Goal: Task Accomplishment & Management: Use online tool/utility

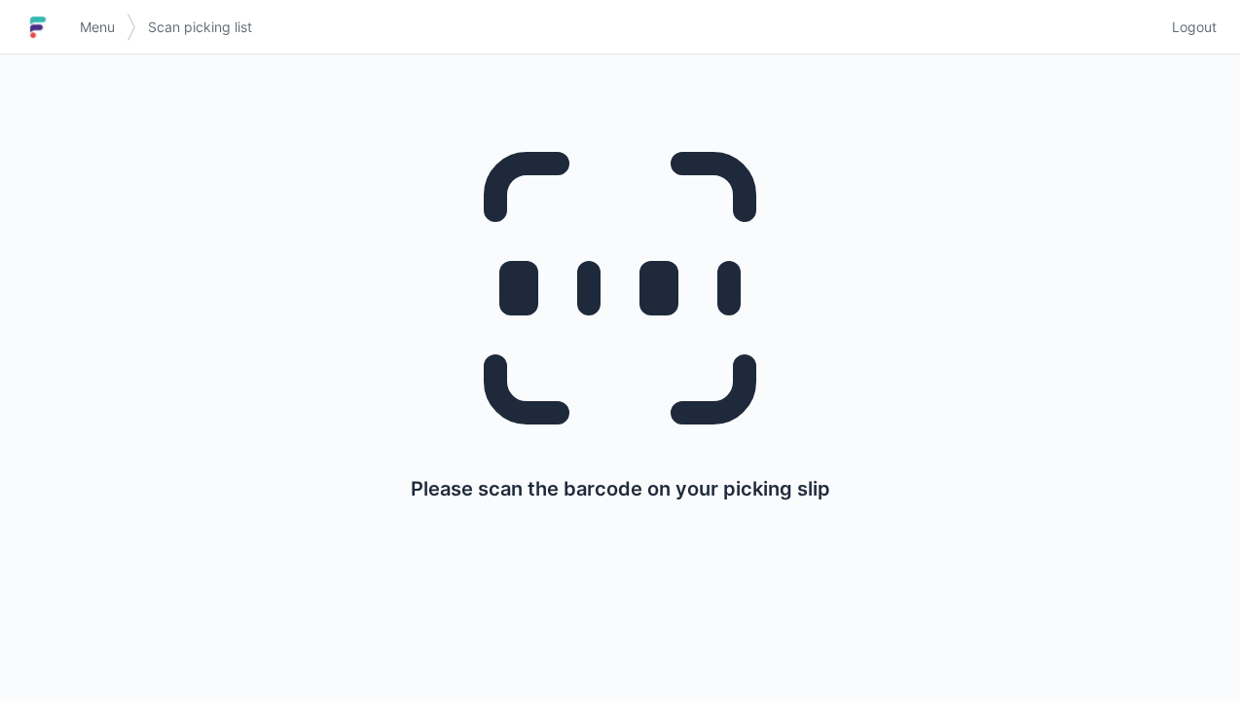
click at [106, 23] on span "Menu" at bounding box center [97, 27] width 35 height 19
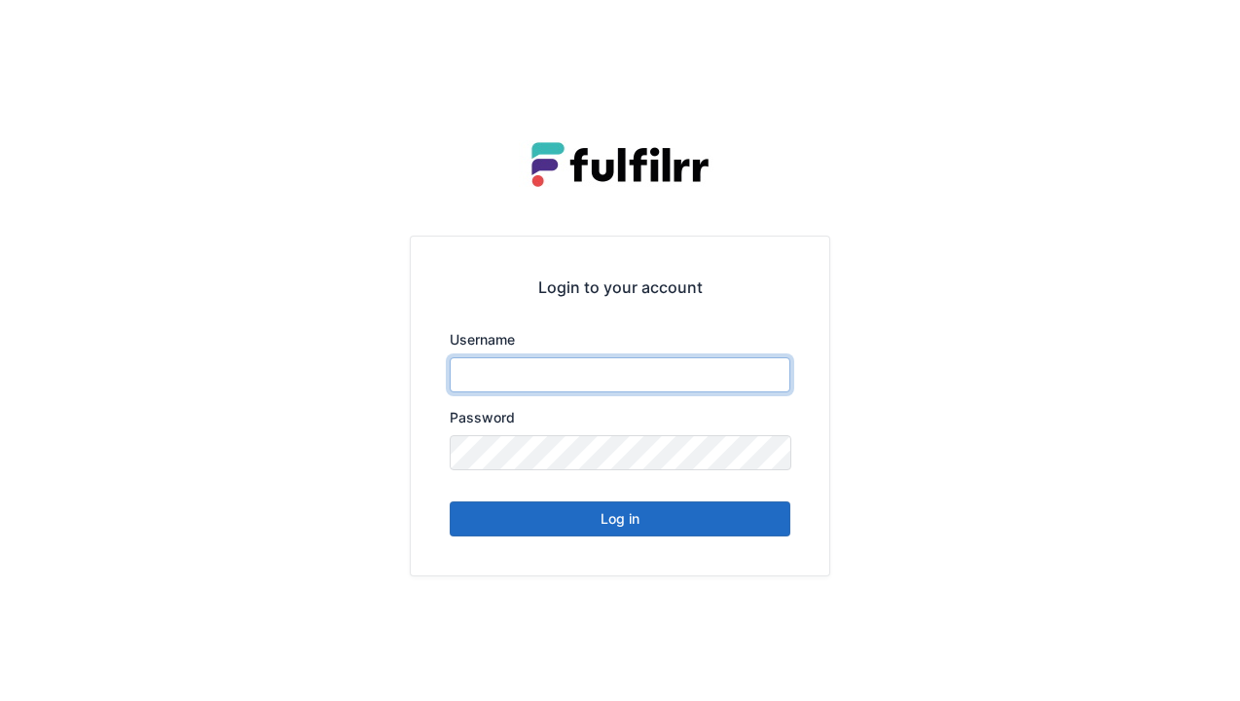
type input "******"
click at [619, 529] on button "Log in" at bounding box center [620, 518] width 341 height 35
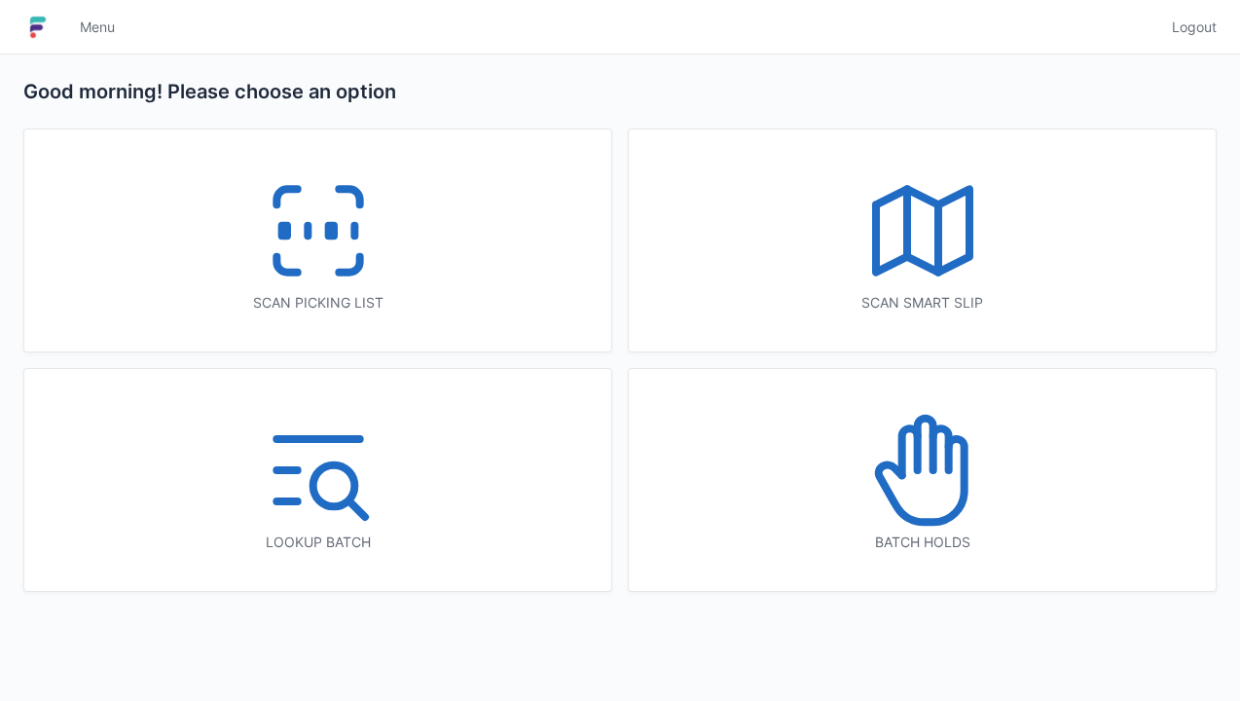
click at [306, 243] on icon at bounding box center [318, 230] width 125 height 125
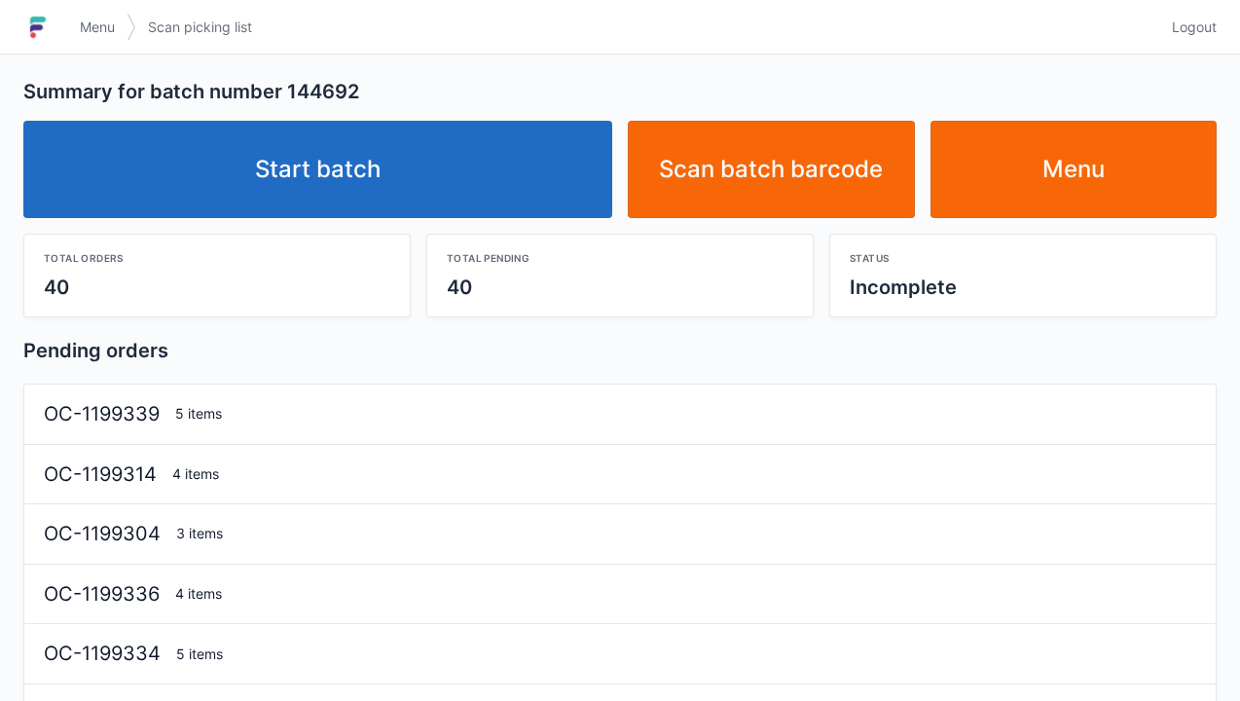
click at [333, 208] on link "Start batch" at bounding box center [317, 169] width 589 height 97
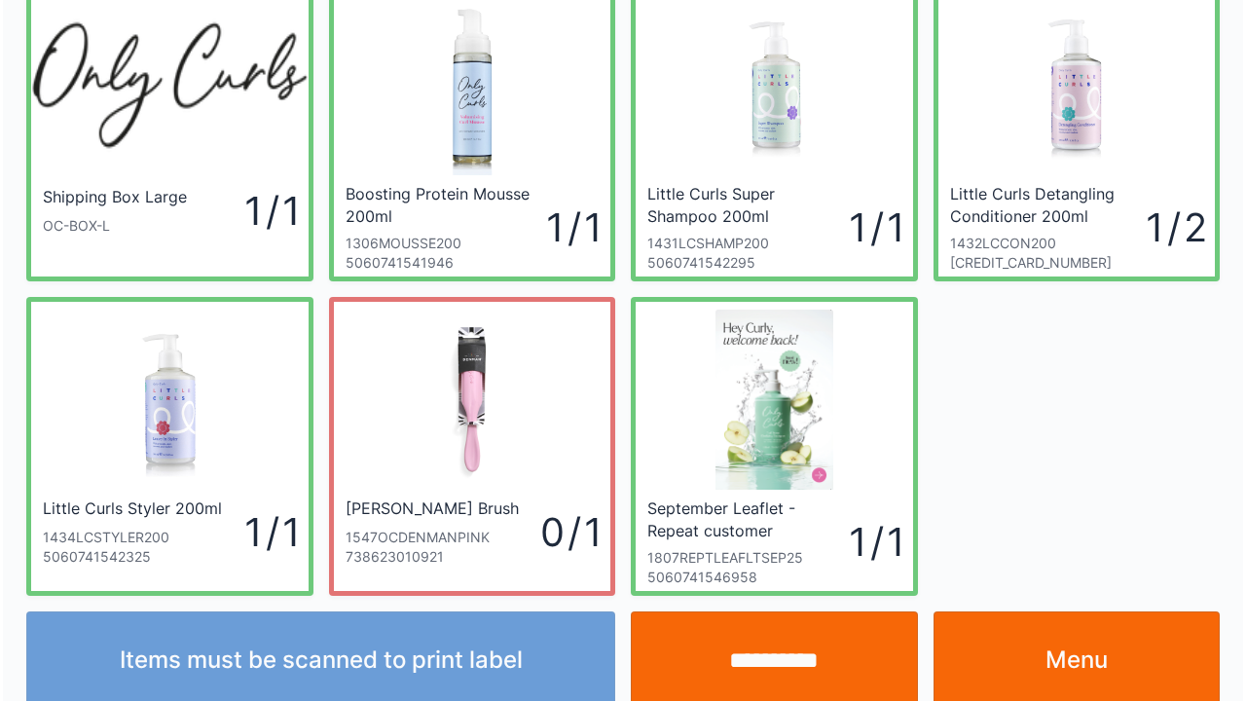
scroll to position [113, 0]
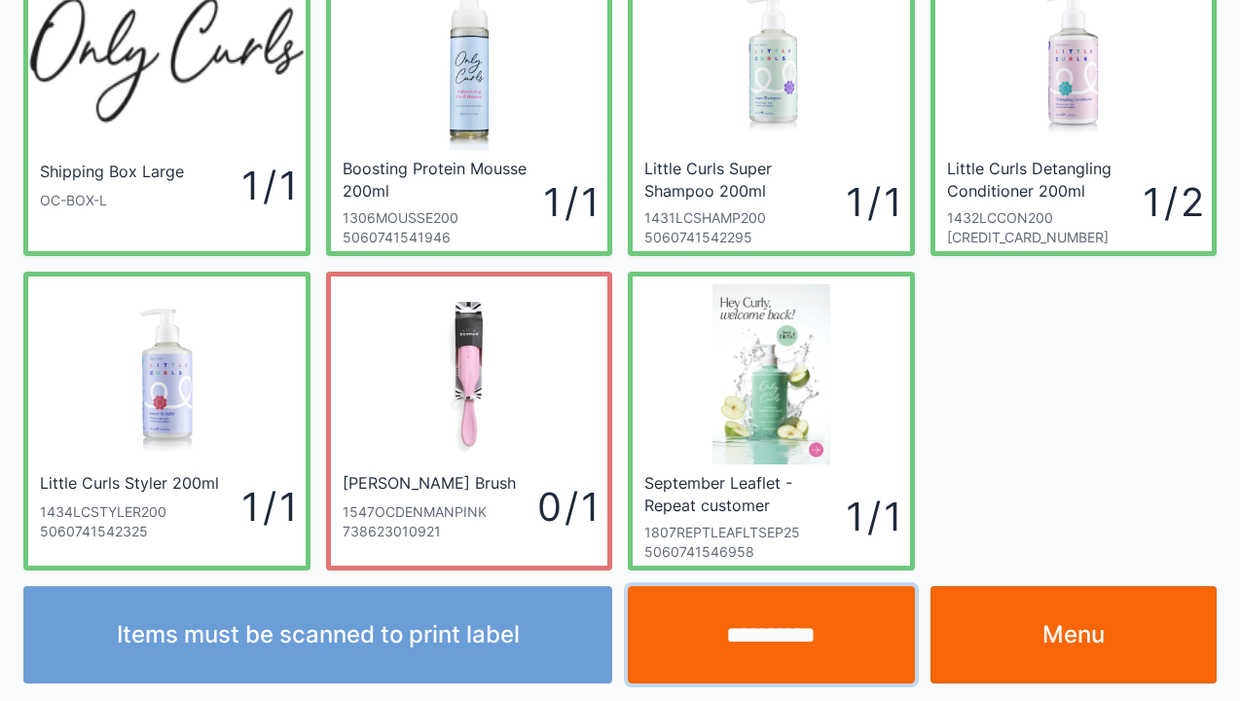
click at [771, 639] on input "**********" at bounding box center [771, 634] width 287 height 97
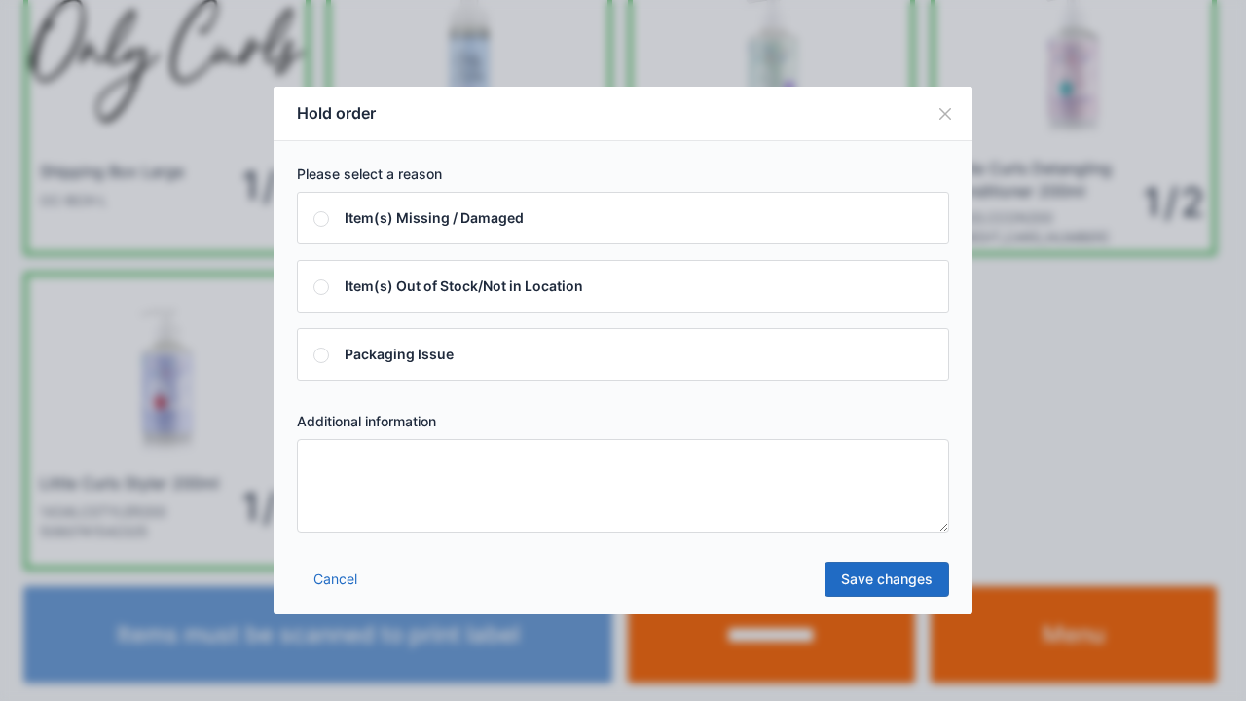
click at [320, 459] on textarea at bounding box center [623, 485] width 652 height 93
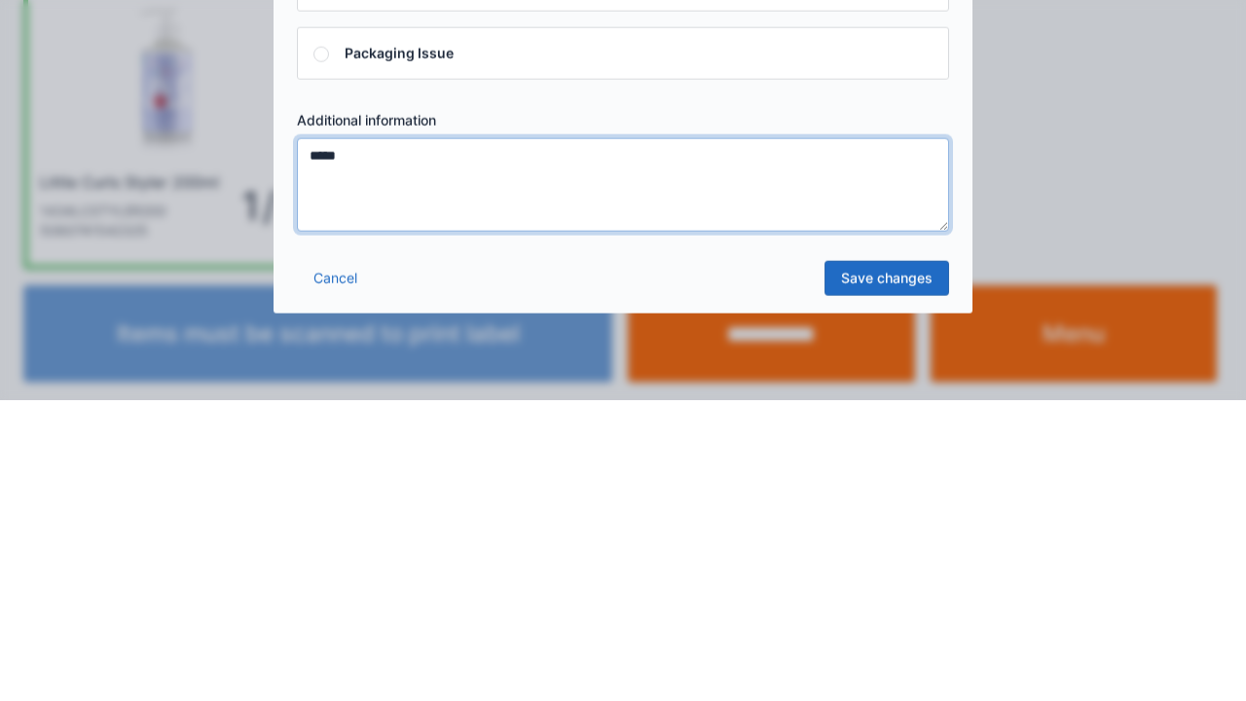
type textarea "*****"
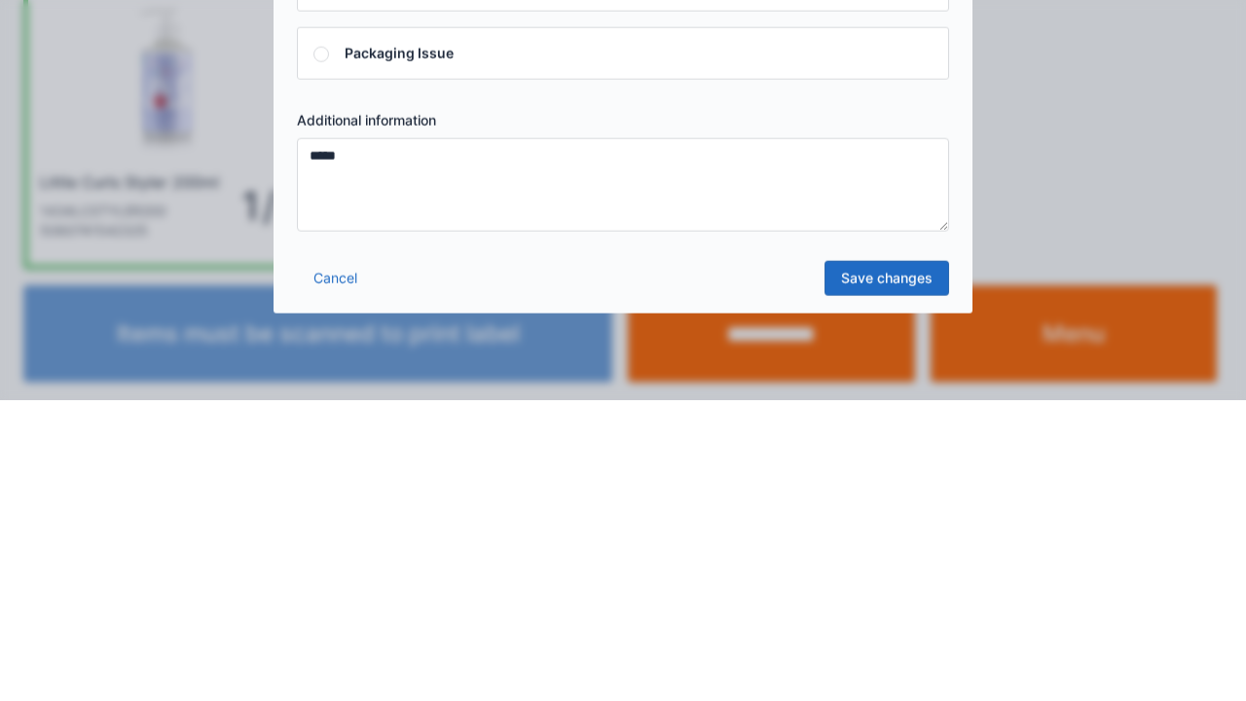
click at [892, 594] on link "Save changes" at bounding box center [886, 579] width 125 height 35
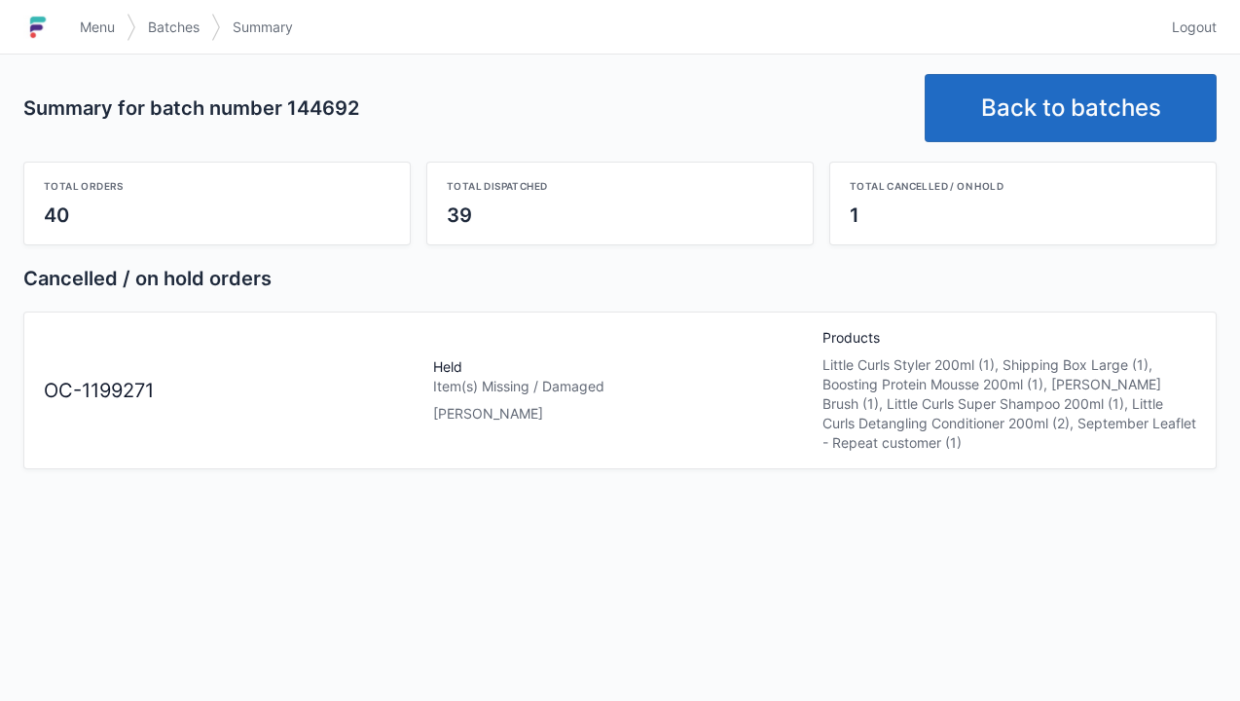
click at [1051, 115] on link "Back to batches" at bounding box center [1071, 108] width 292 height 68
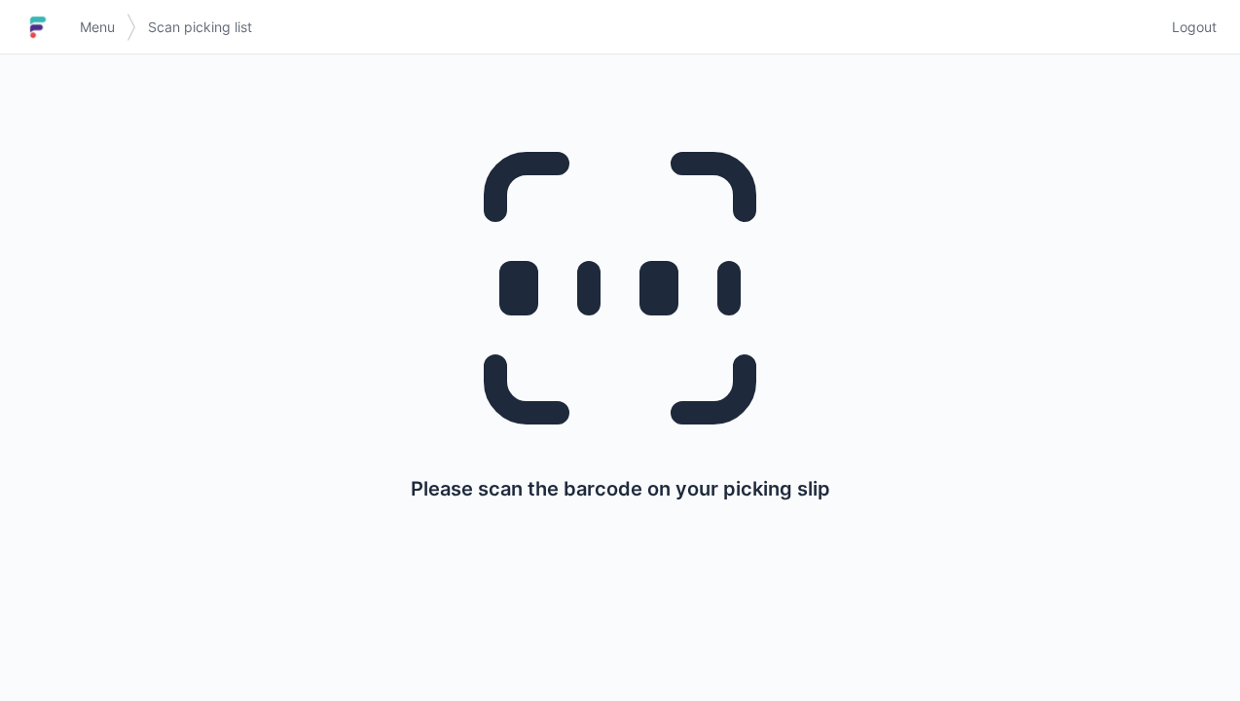
click at [119, 32] on link "Menu" at bounding box center [97, 27] width 58 height 35
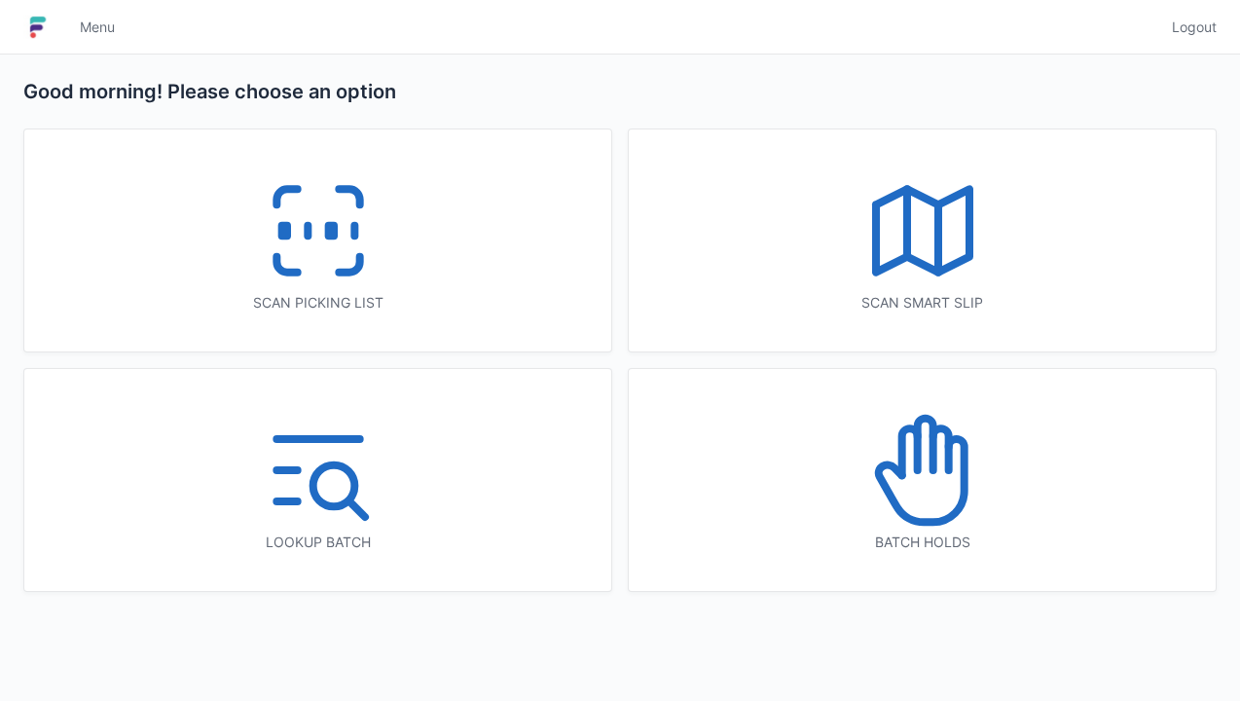
click at [915, 502] on icon at bounding box center [922, 470] width 125 height 125
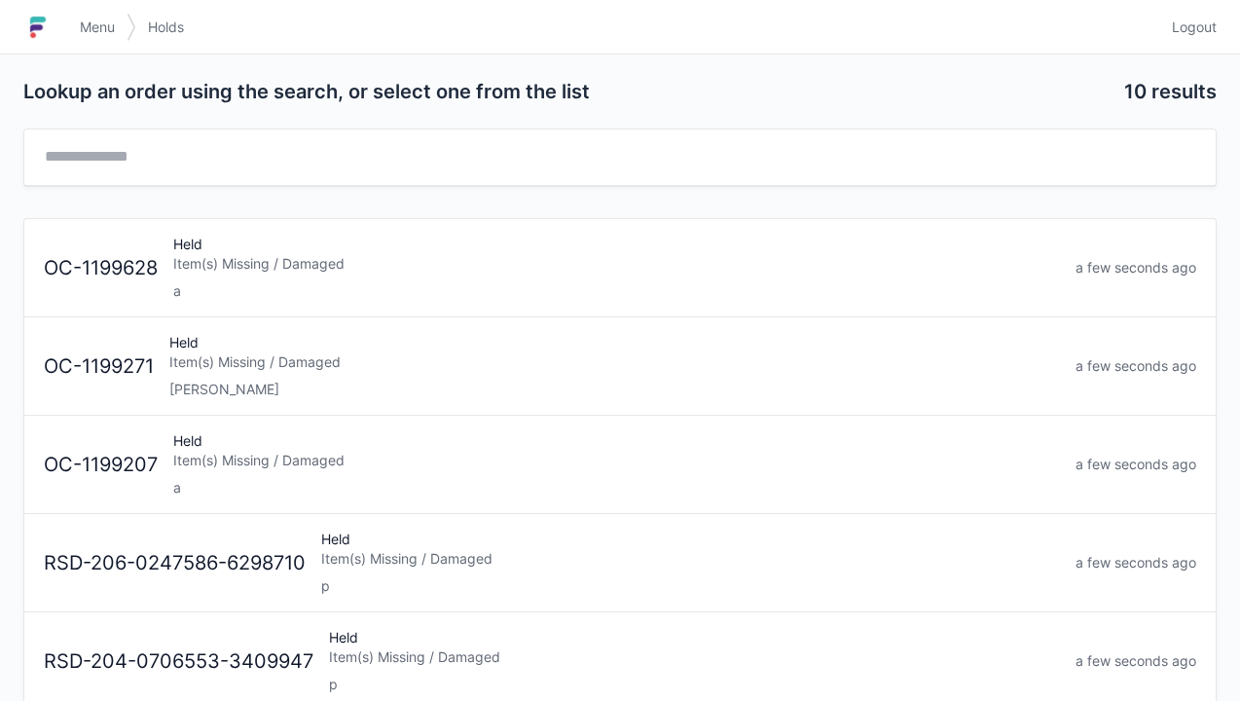
click at [236, 376] on div "Held Item(s) Missing / Damaged Elena" at bounding box center [615, 366] width 906 height 66
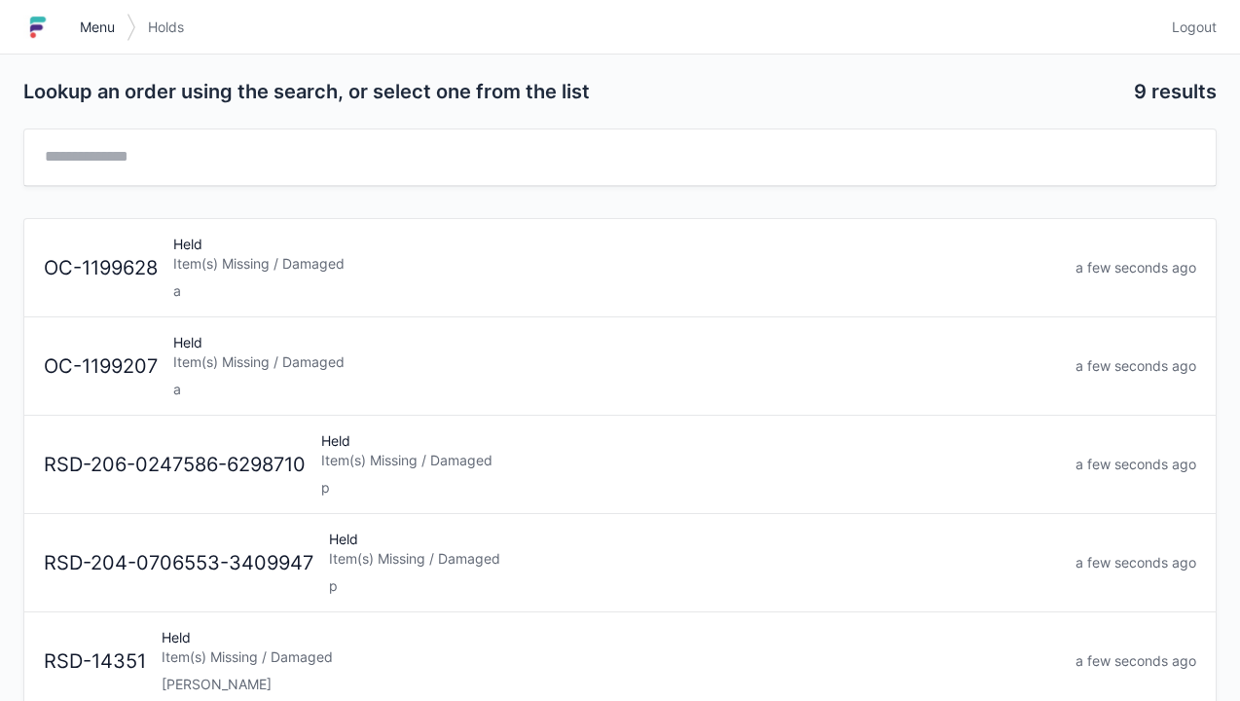
click at [99, 14] on link "Menu" at bounding box center [97, 27] width 58 height 35
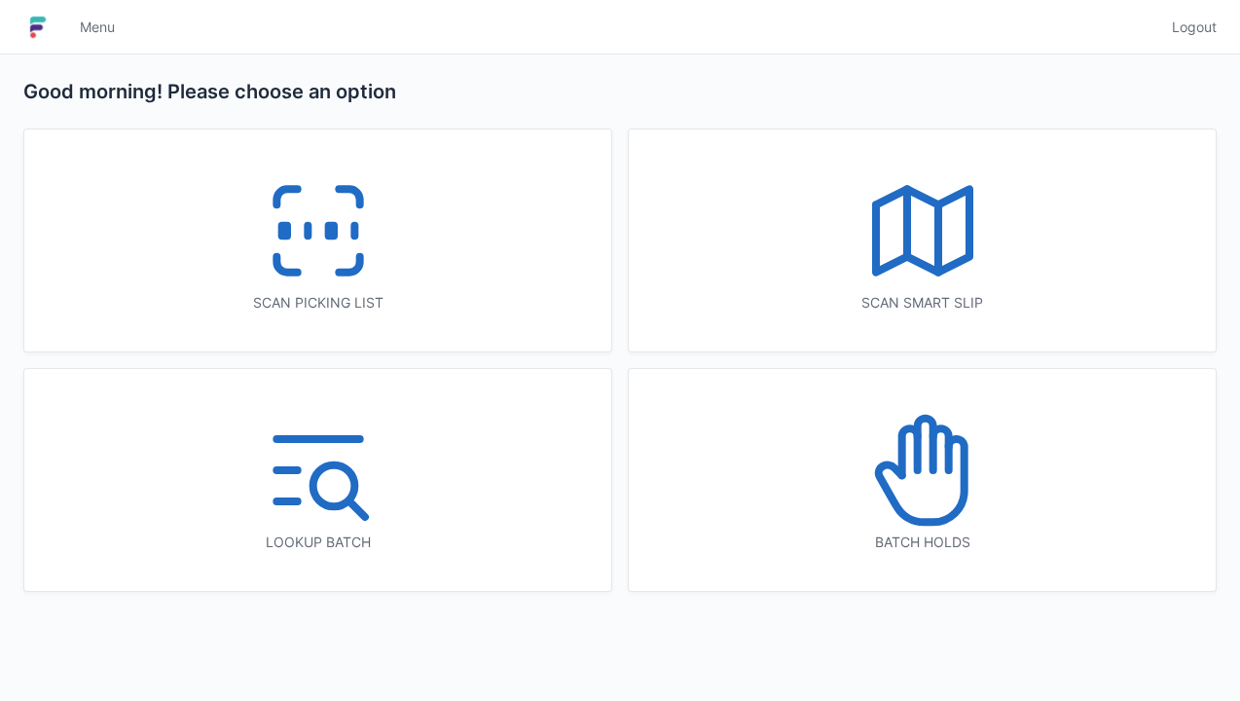
click at [309, 255] on icon at bounding box center [318, 230] width 125 height 125
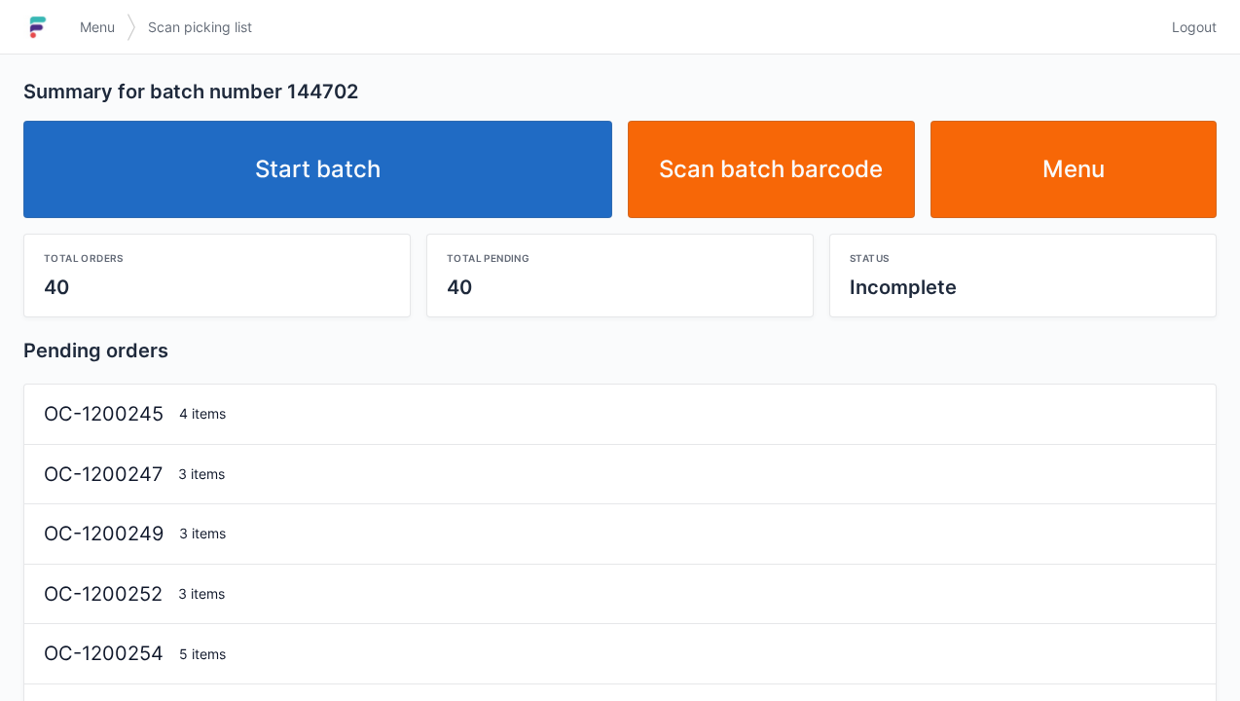
click at [294, 188] on link "Start batch" at bounding box center [317, 169] width 589 height 97
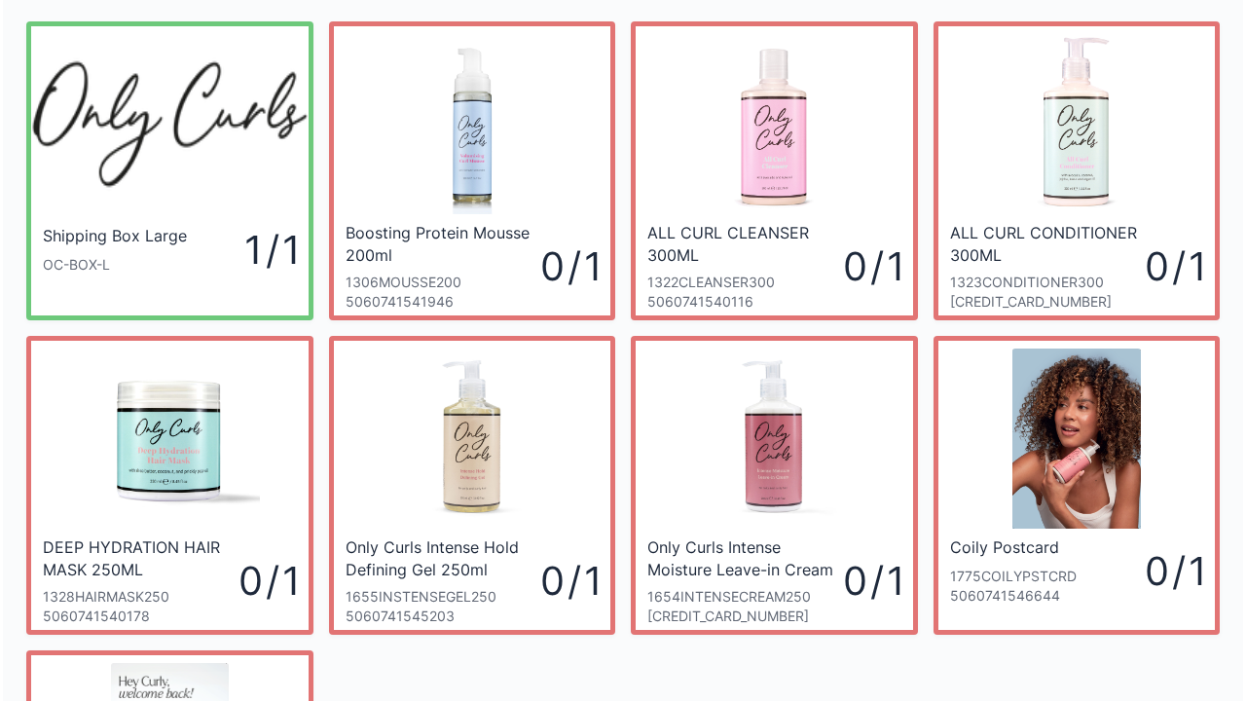
scroll to position [48, 0]
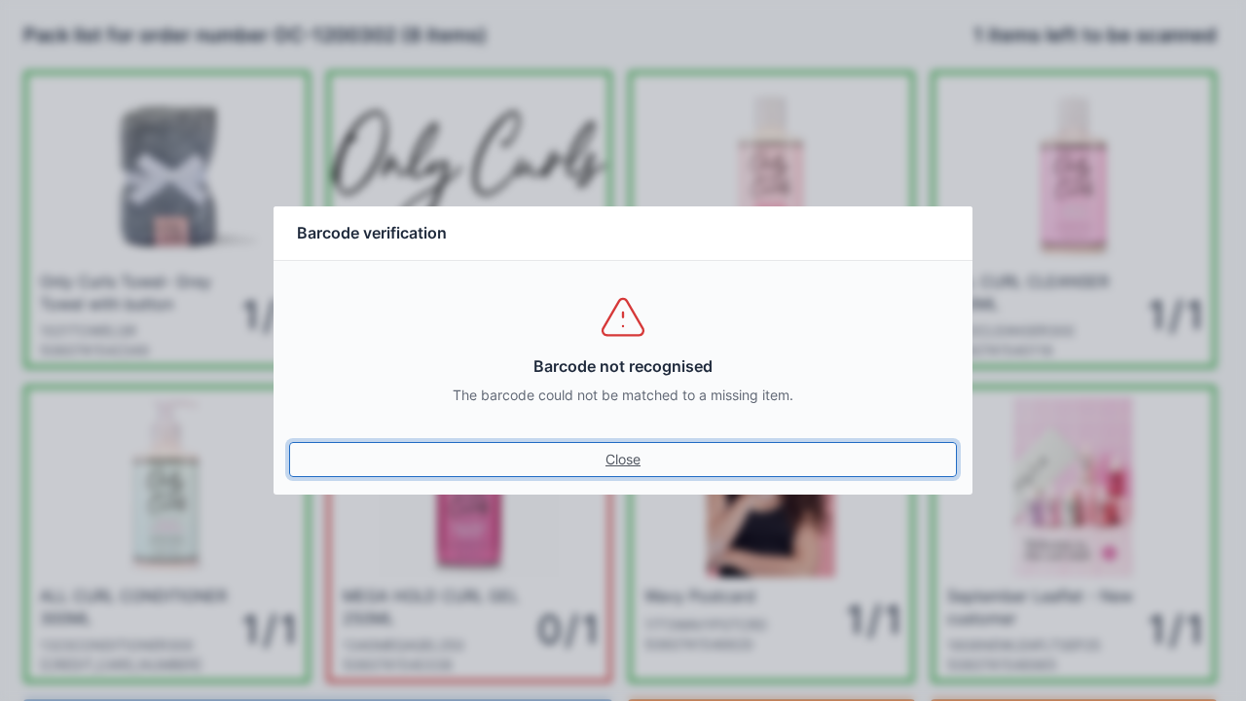
click at [632, 460] on link "Close" at bounding box center [623, 459] width 668 height 35
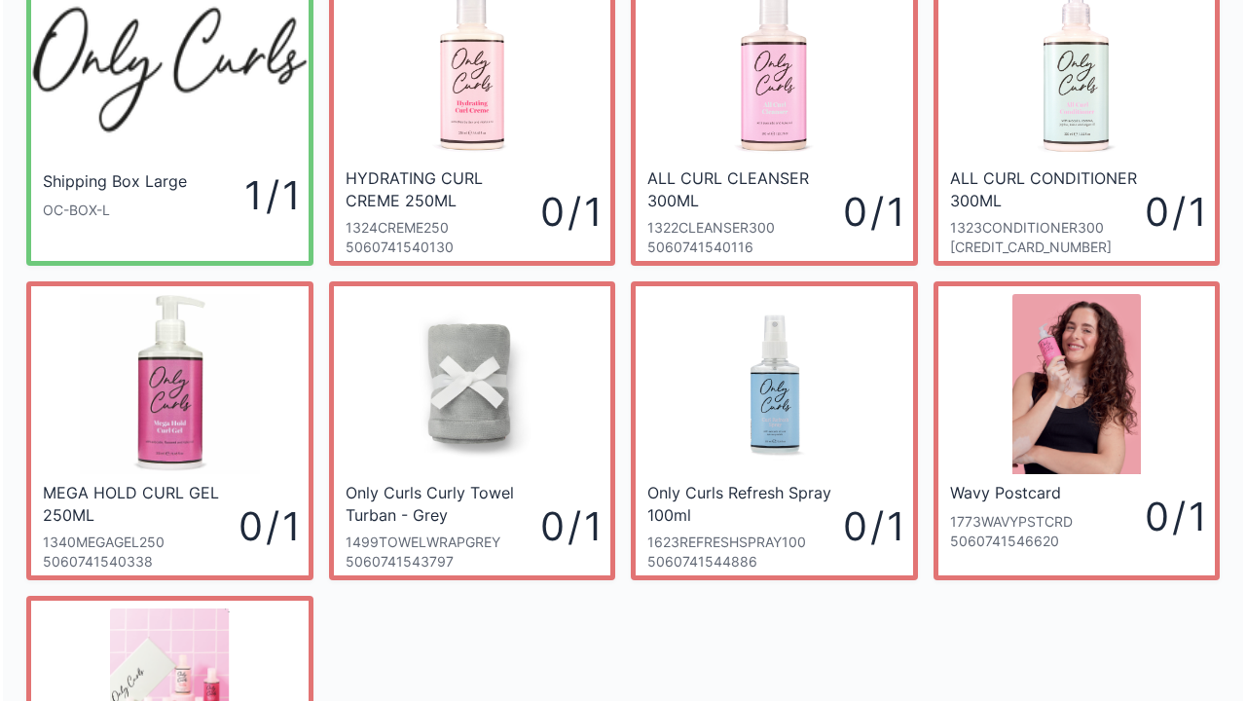
scroll to position [99, 0]
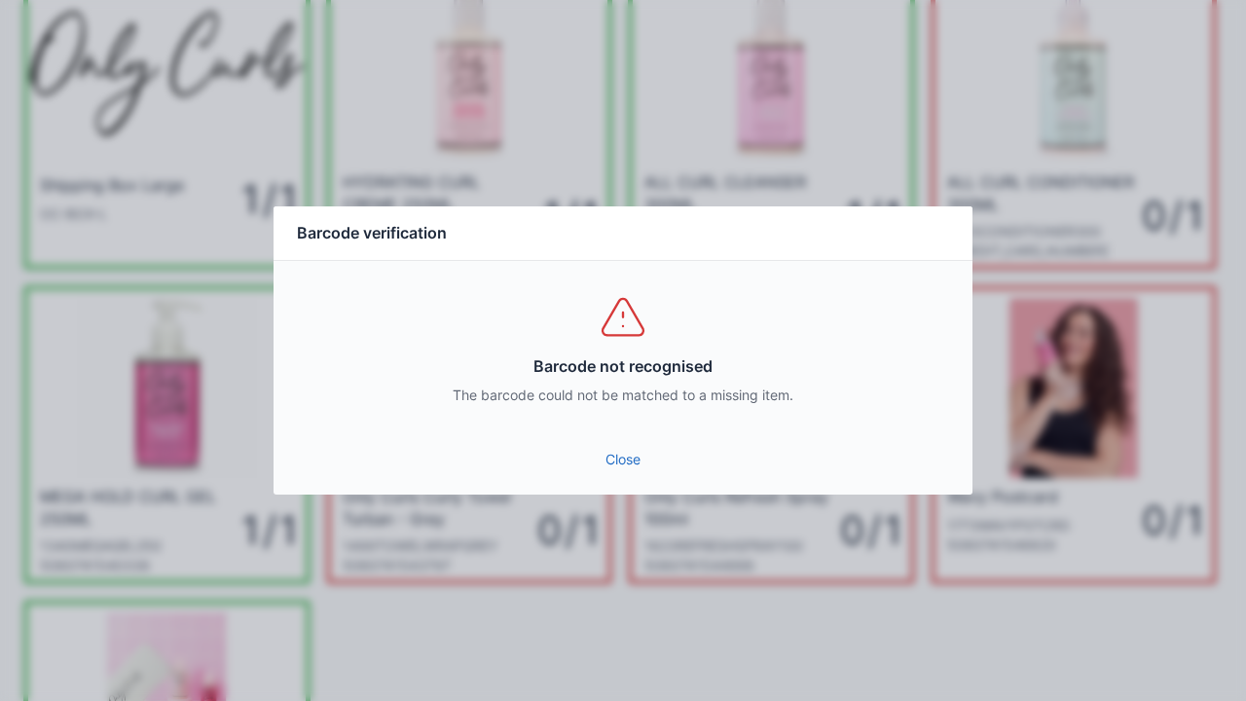
click at [631, 448] on link "Close" at bounding box center [623, 459] width 668 height 35
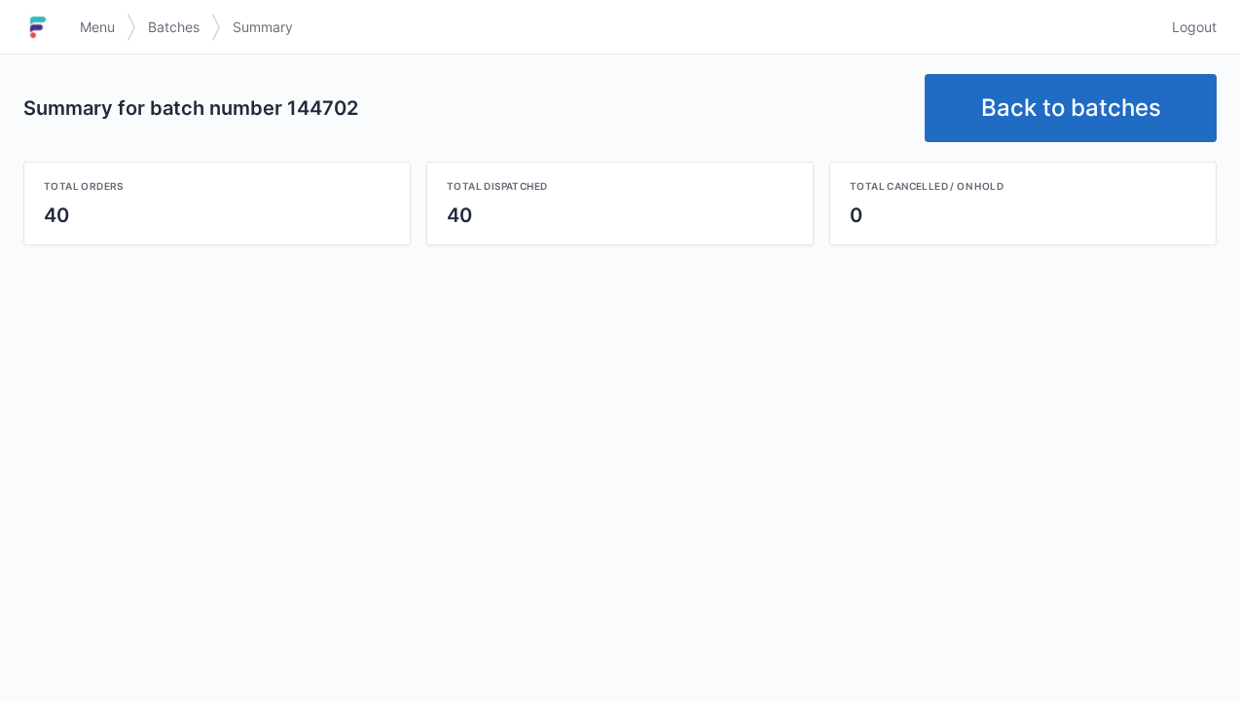
click at [1048, 108] on link "Back to batches" at bounding box center [1071, 108] width 292 height 68
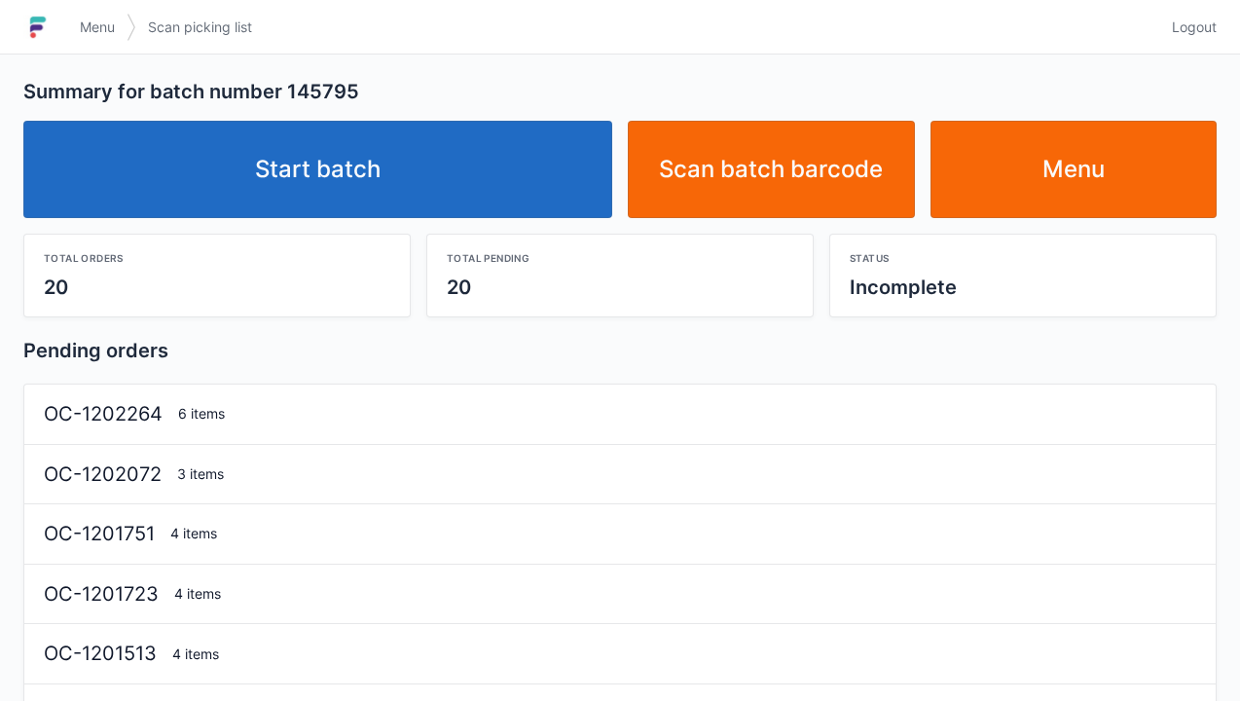
click at [377, 170] on link "Start batch" at bounding box center [317, 169] width 589 height 97
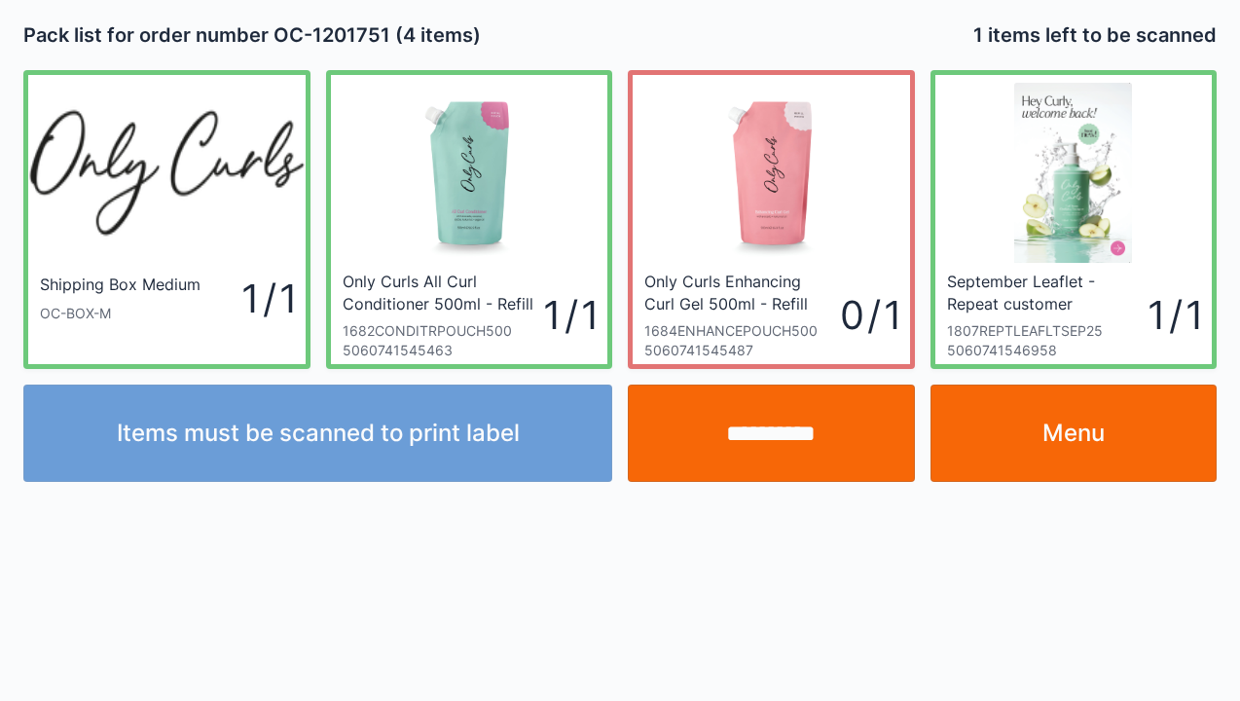
click at [771, 441] on input "**********" at bounding box center [771, 432] width 287 height 97
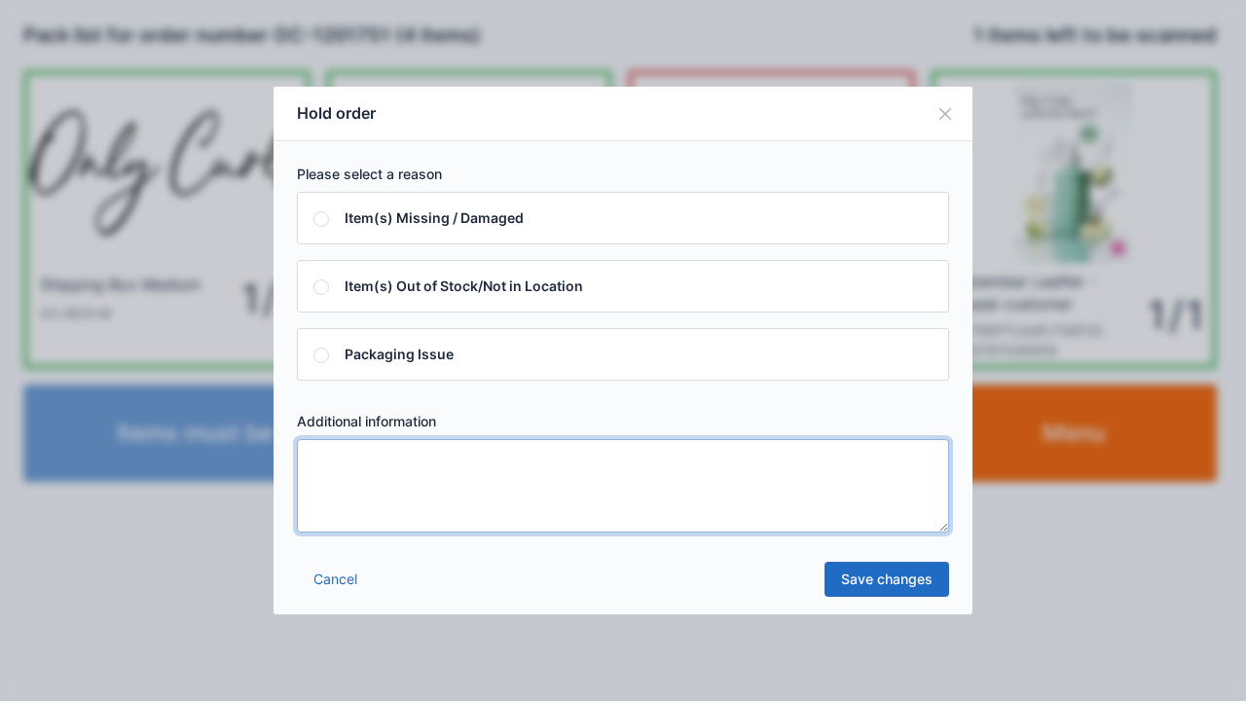
click at [322, 461] on textarea at bounding box center [623, 485] width 652 height 93
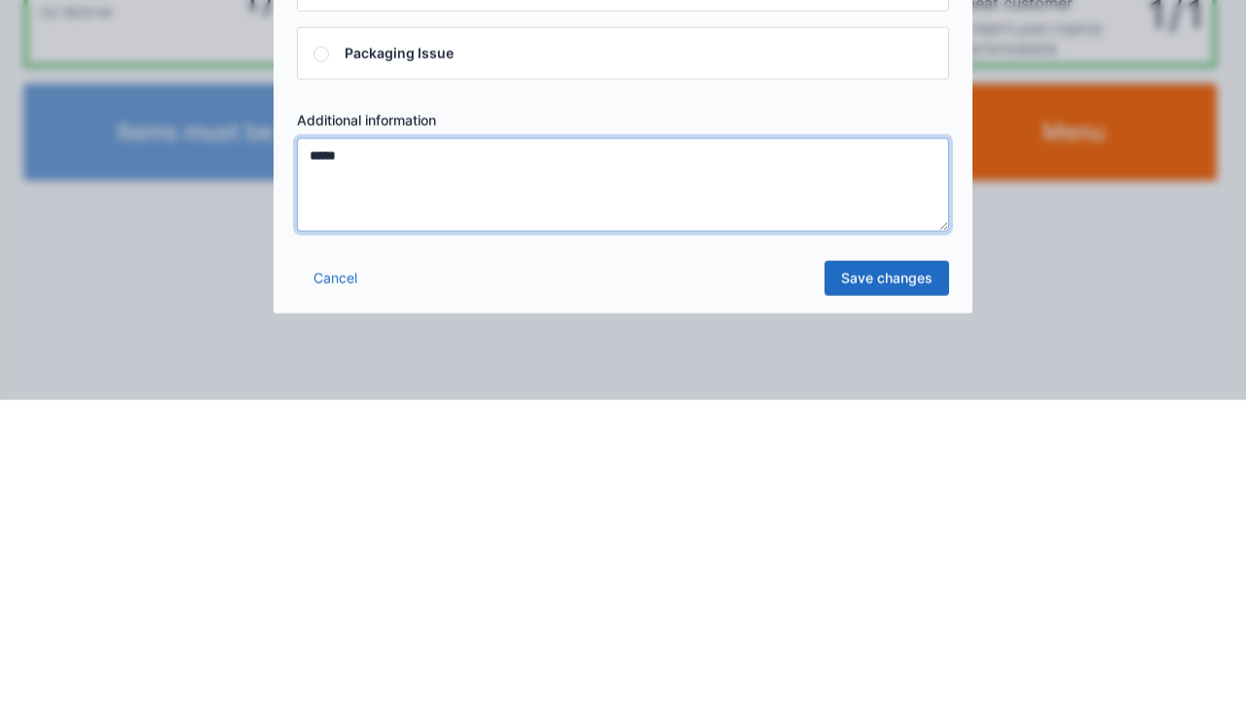
type textarea "*****"
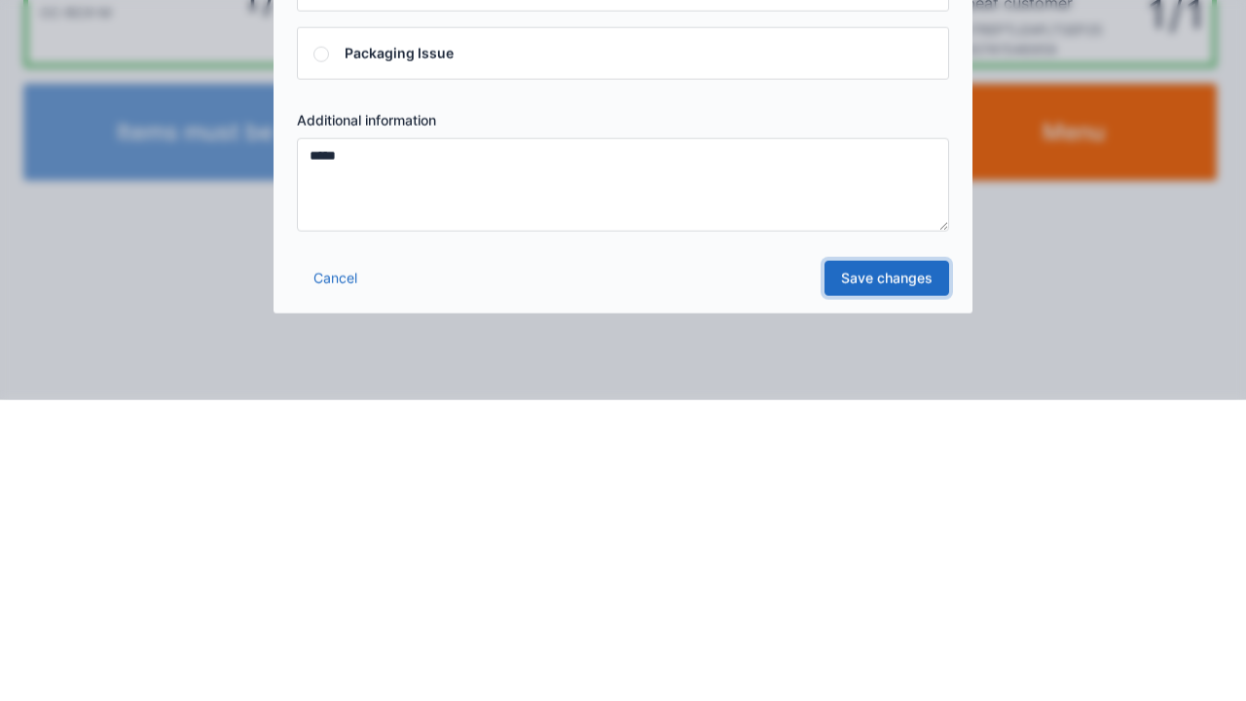
click at [897, 578] on link "Save changes" at bounding box center [886, 579] width 125 height 35
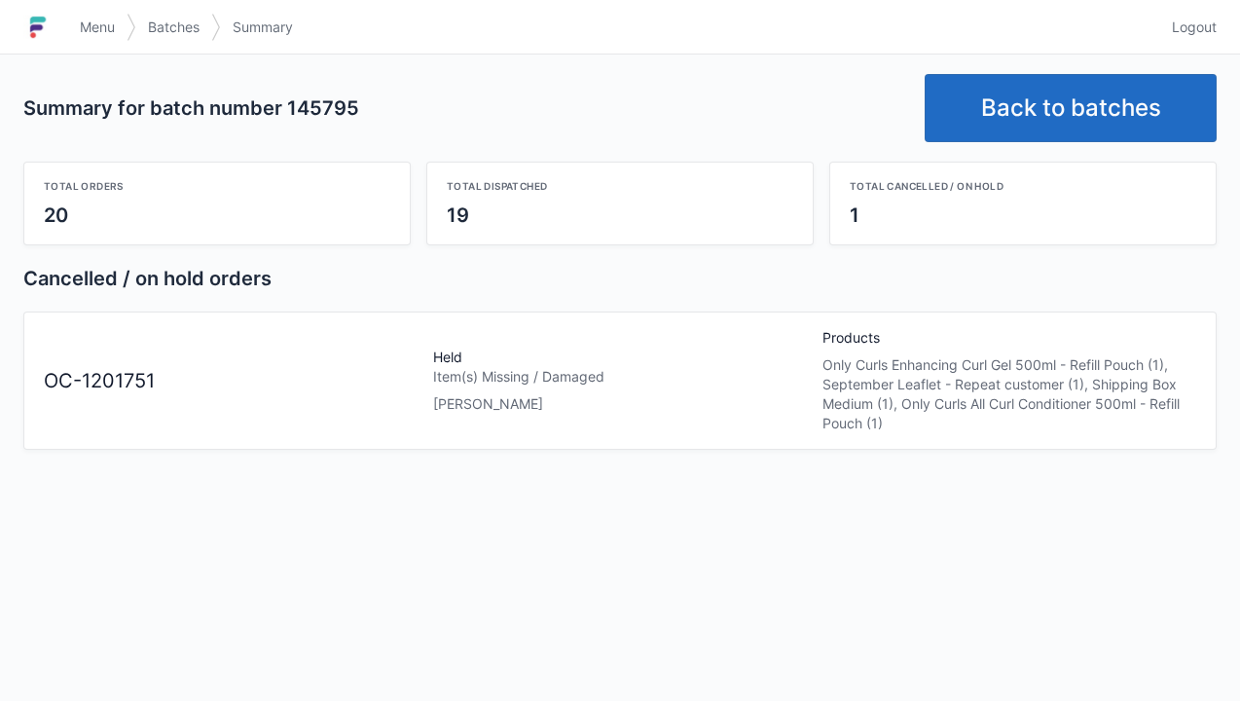
click at [1059, 109] on link "Back to batches" at bounding box center [1071, 108] width 292 height 68
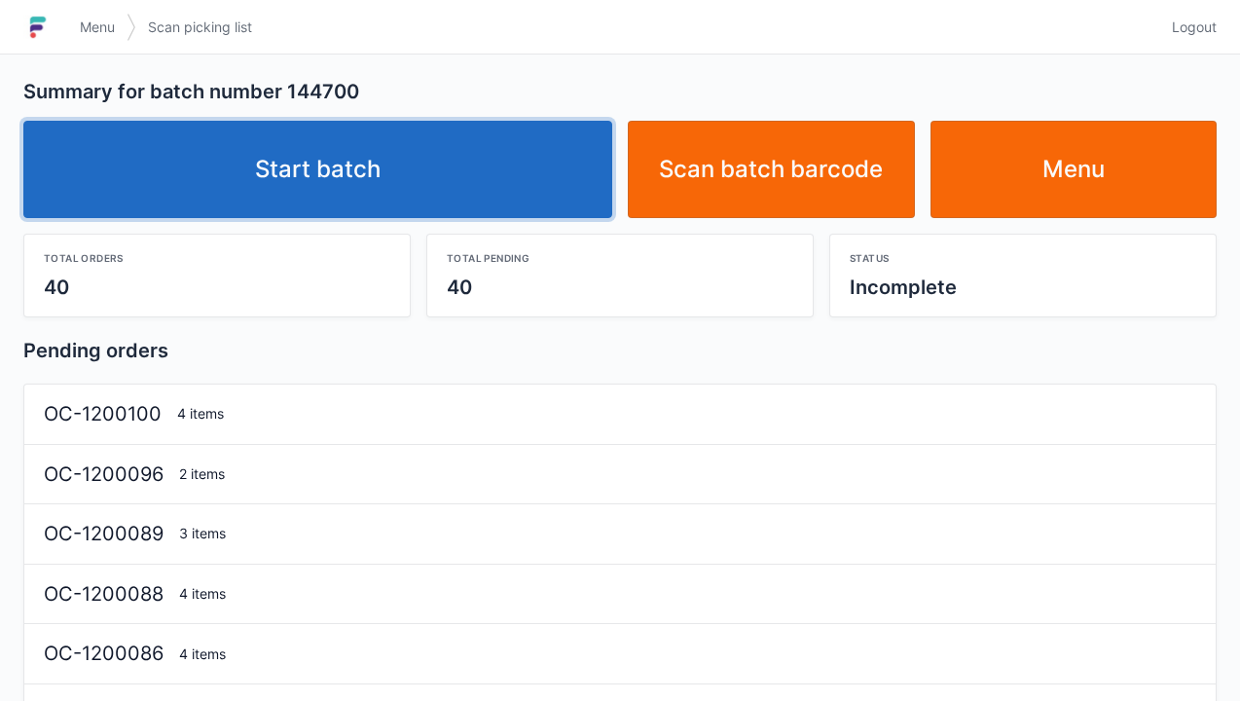
click at [354, 177] on link "Start batch" at bounding box center [317, 169] width 589 height 97
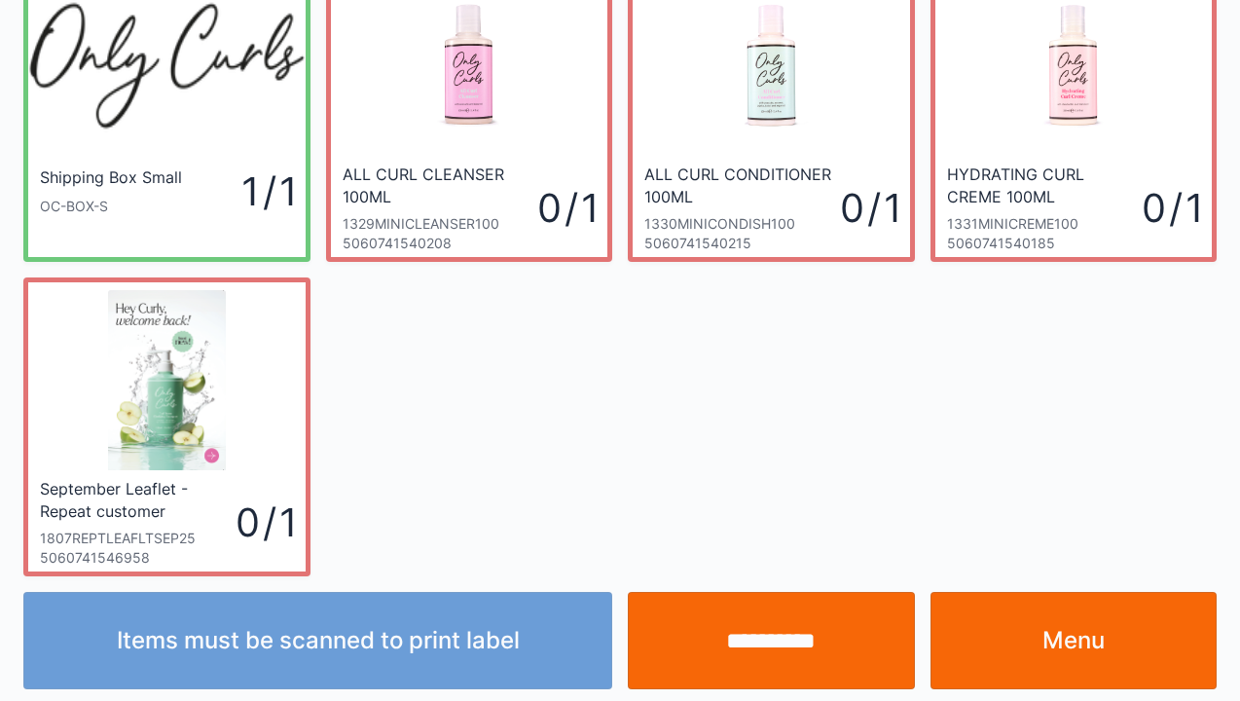
scroll to position [113, 0]
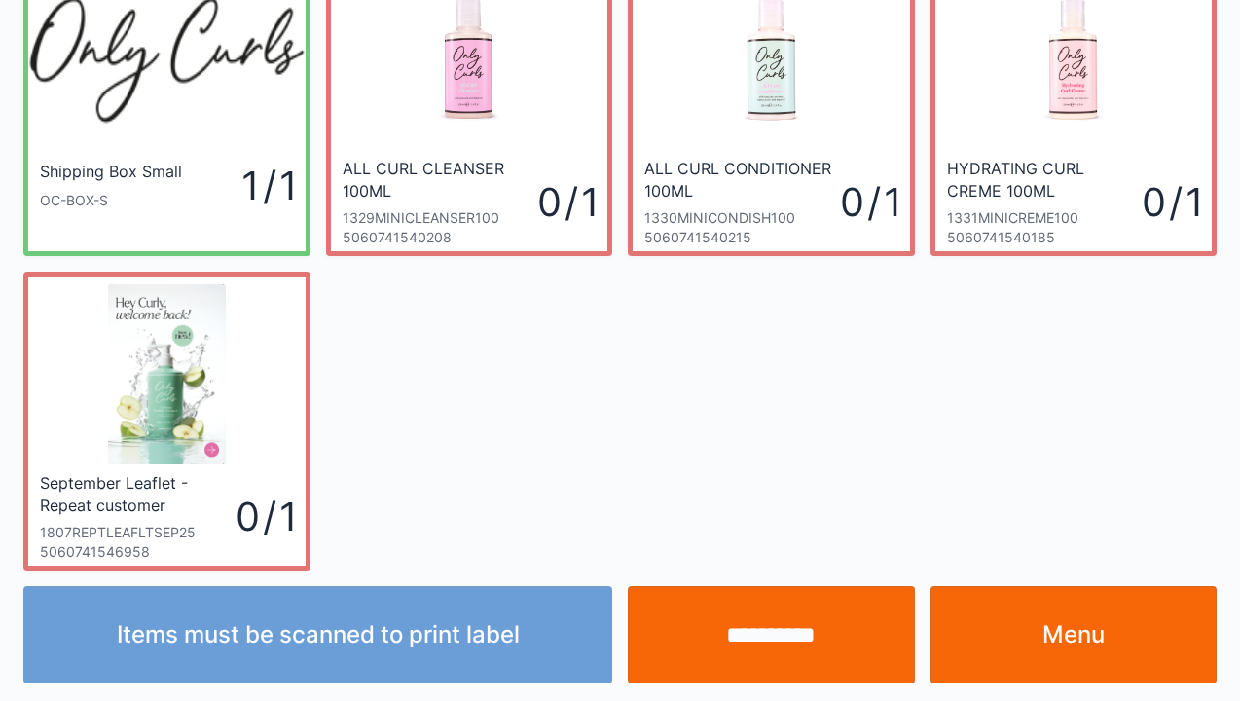
click at [1061, 649] on link "Menu" at bounding box center [1073, 634] width 287 height 97
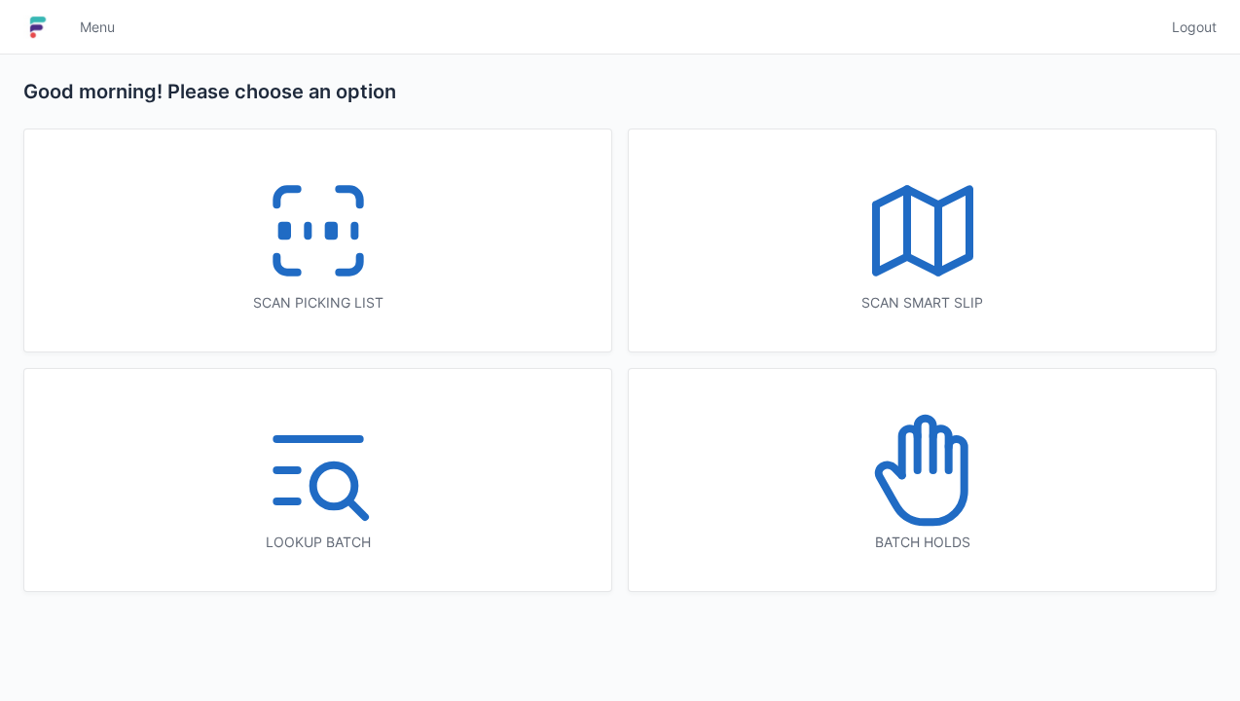
click at [944, 491] on icon at bounding box center [922, 470] width 125 height 125
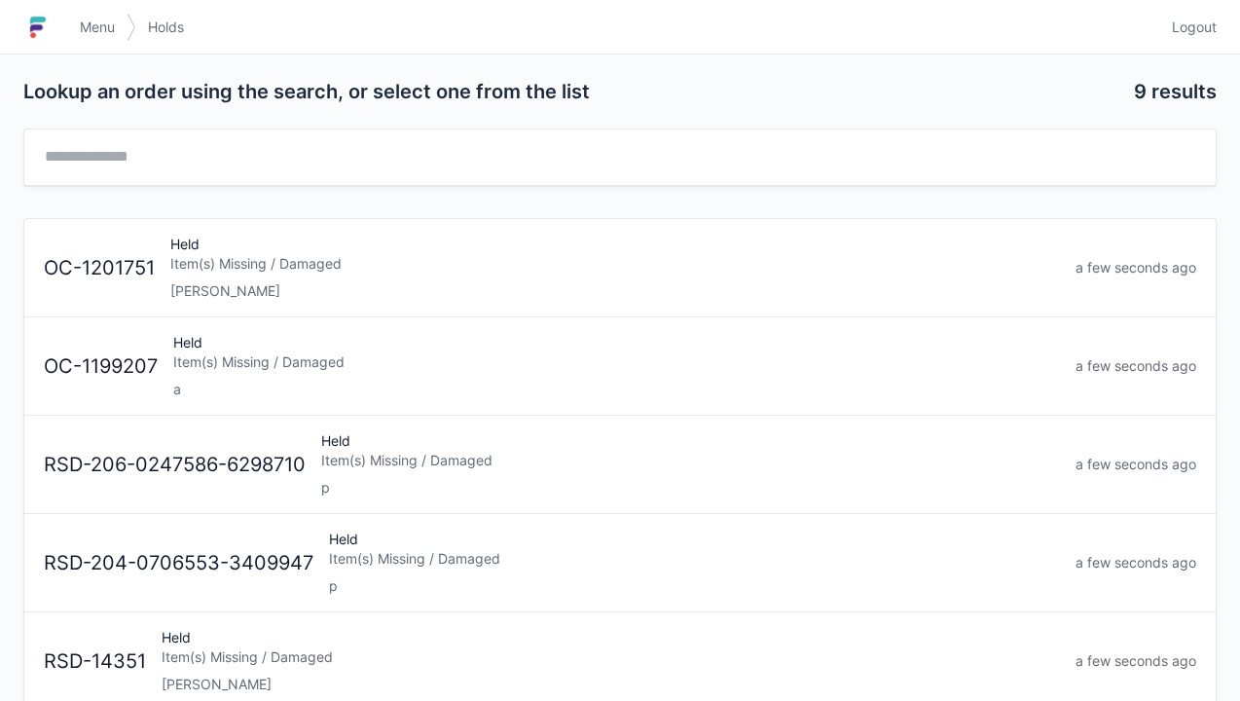
click at [211, 281] on div "Elena" at bounding box center [615, 290] width 890 height 19
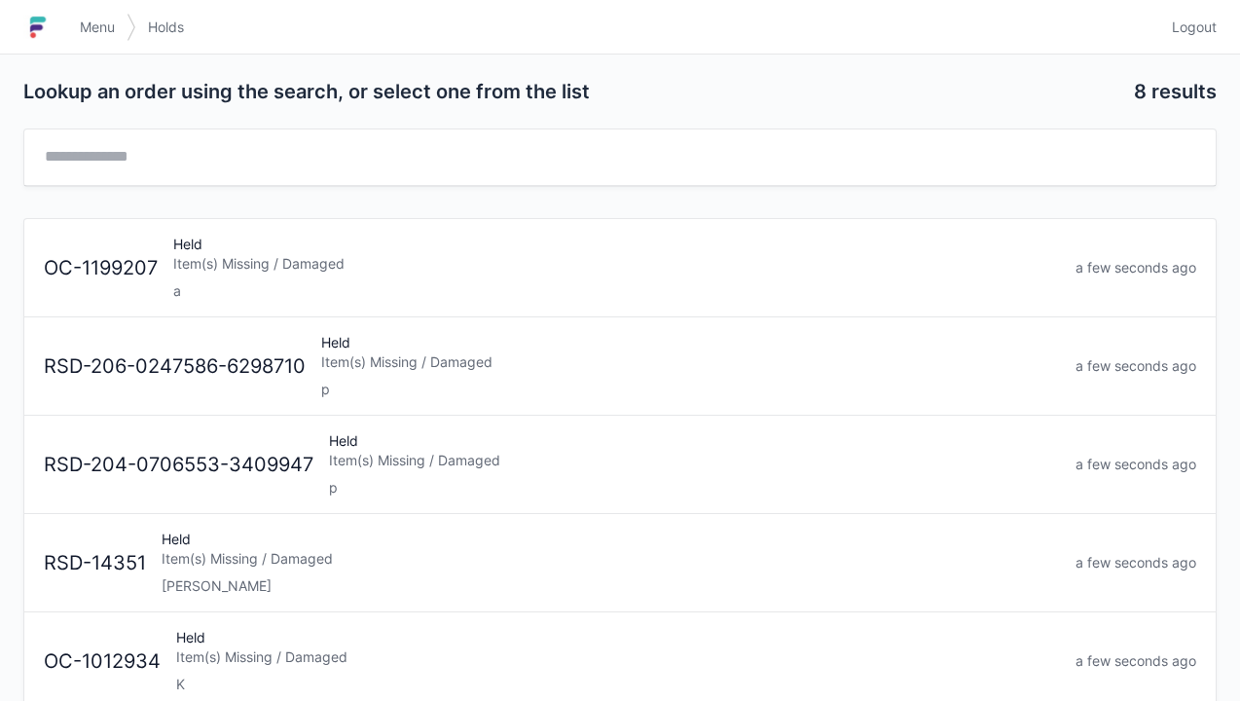
click at [102, 27] on span "Menu" at bounding box center [97, 27] width 35 height 19
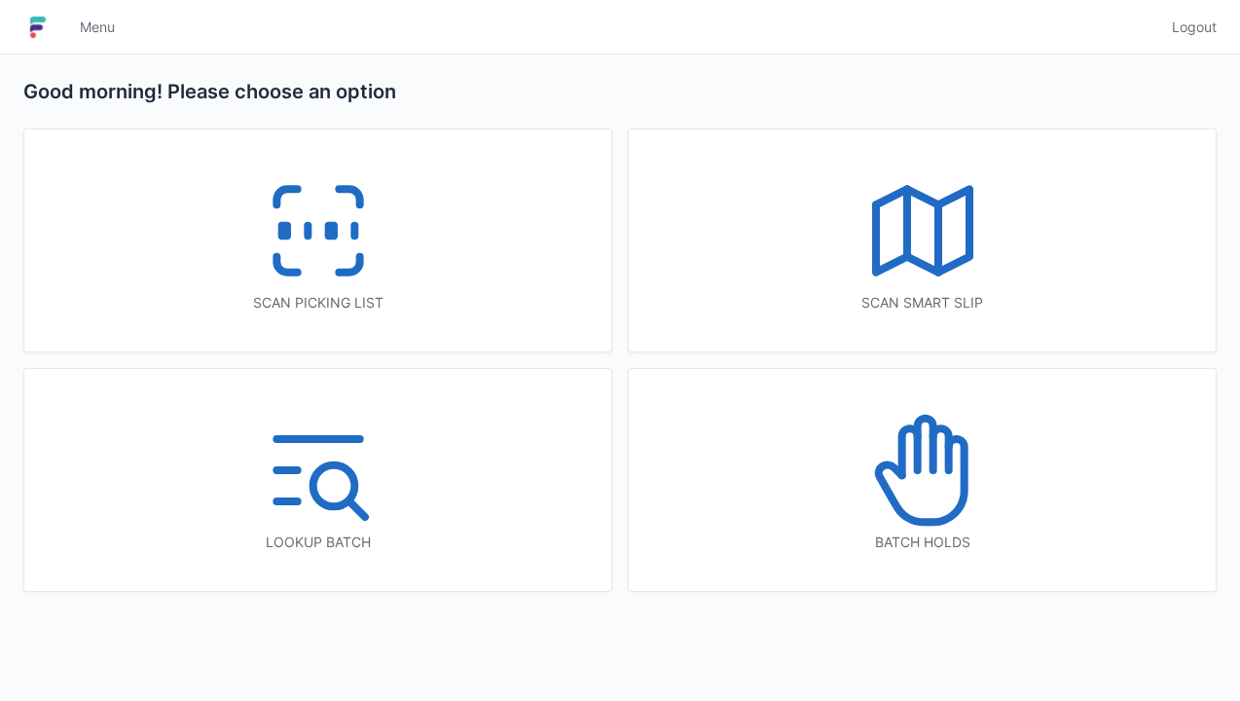
click at [349, 251] on icon at bounding box center [318, 230] width 125 height 125
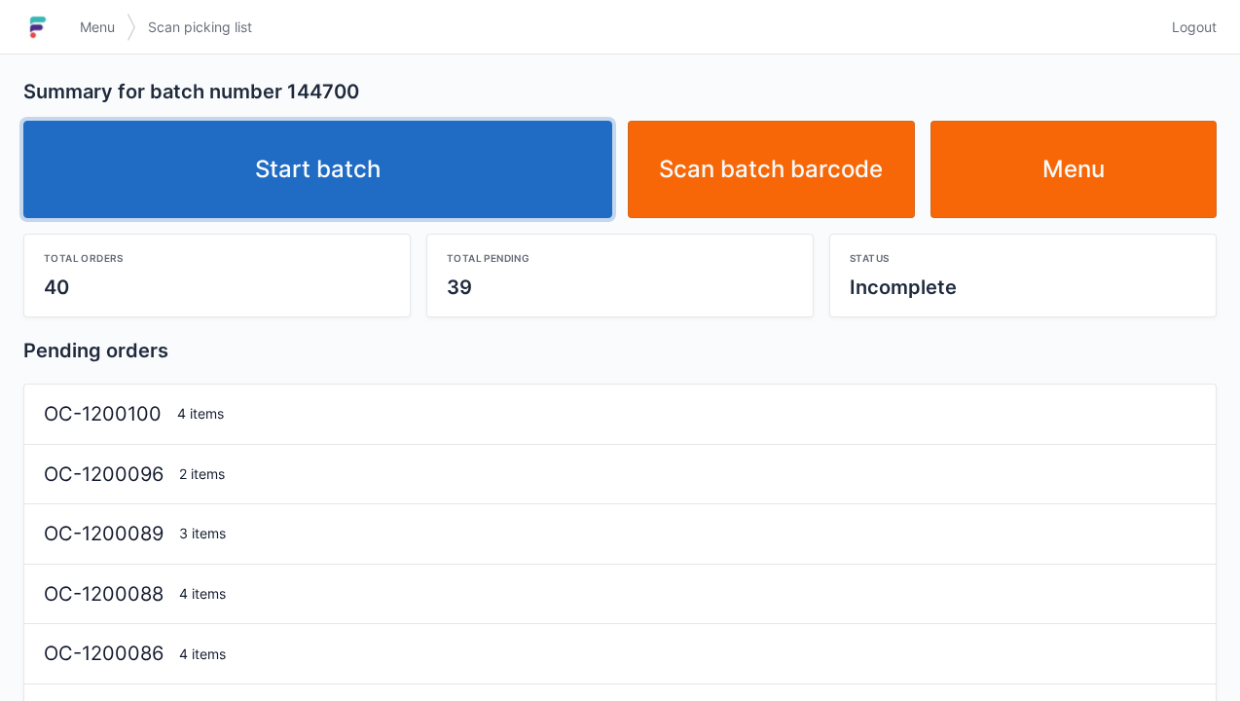
click at [335, 177] on link "Start batch" at bounding box center [317, 169] width 589 height 97
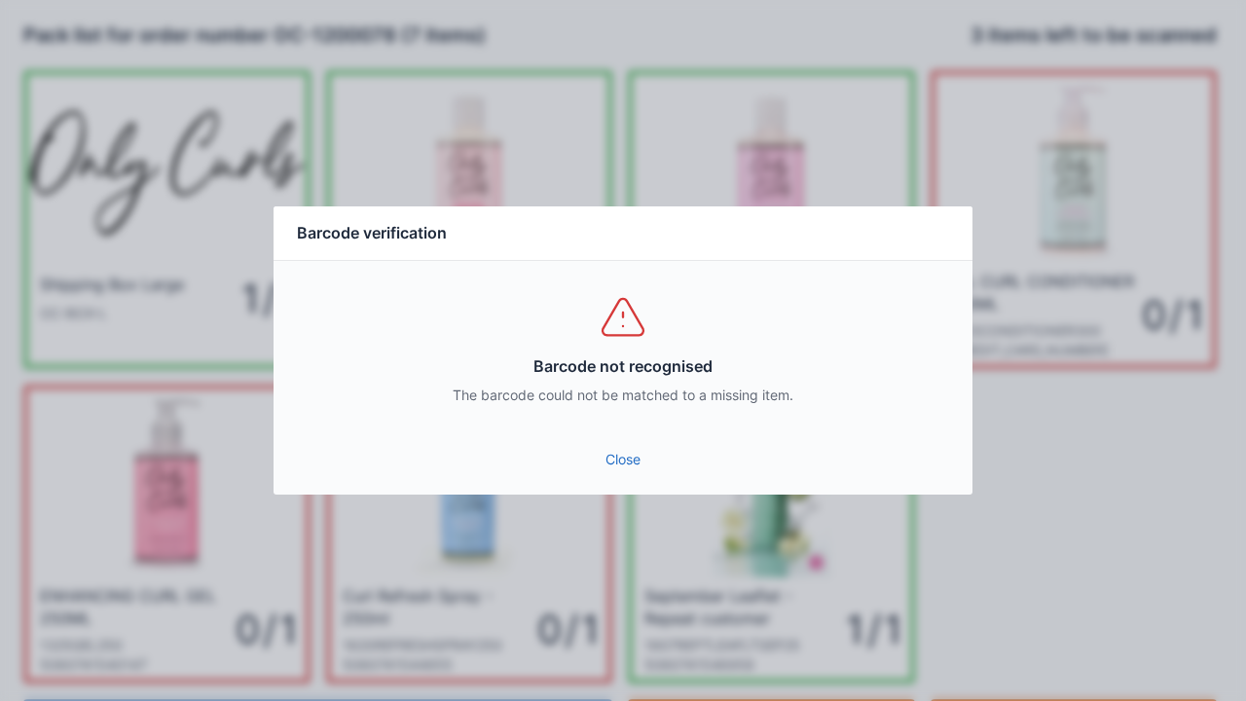
click at [635, 459] on link "Close" at bounding box center [623, 459] width 668 height 35
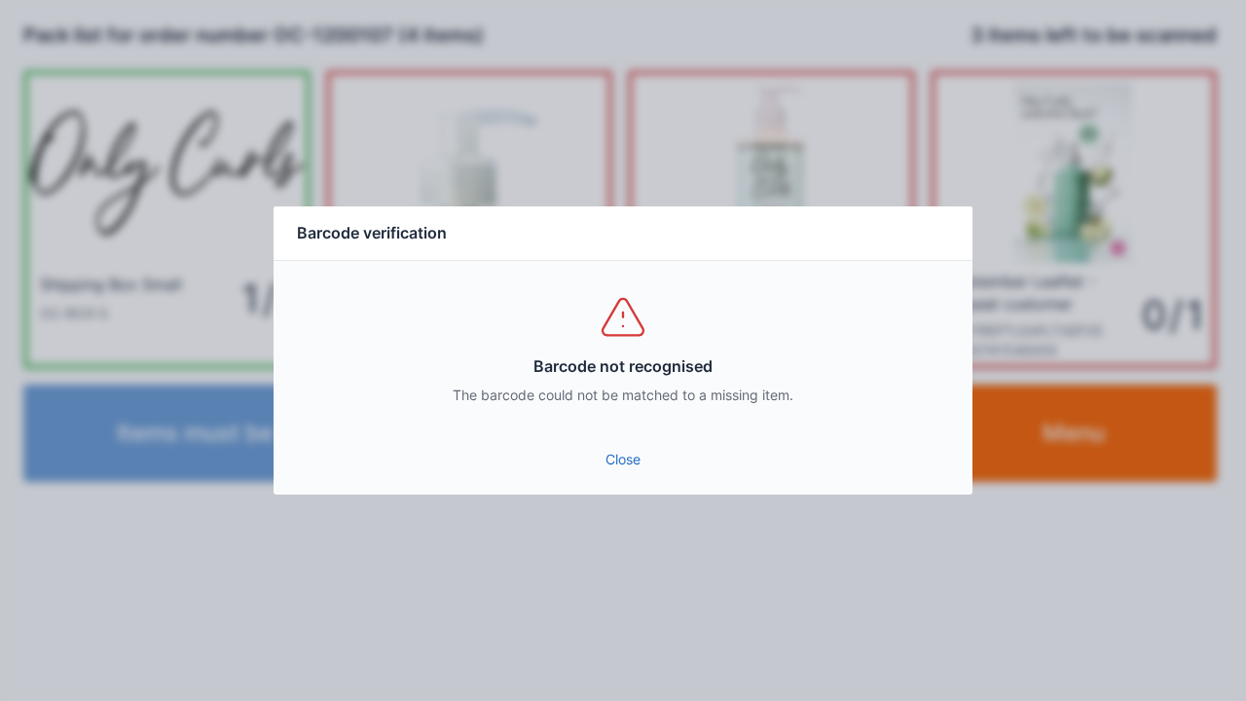
click at [623, 475] on link "Close" at bounding box center [623, 459] width 668 height 35
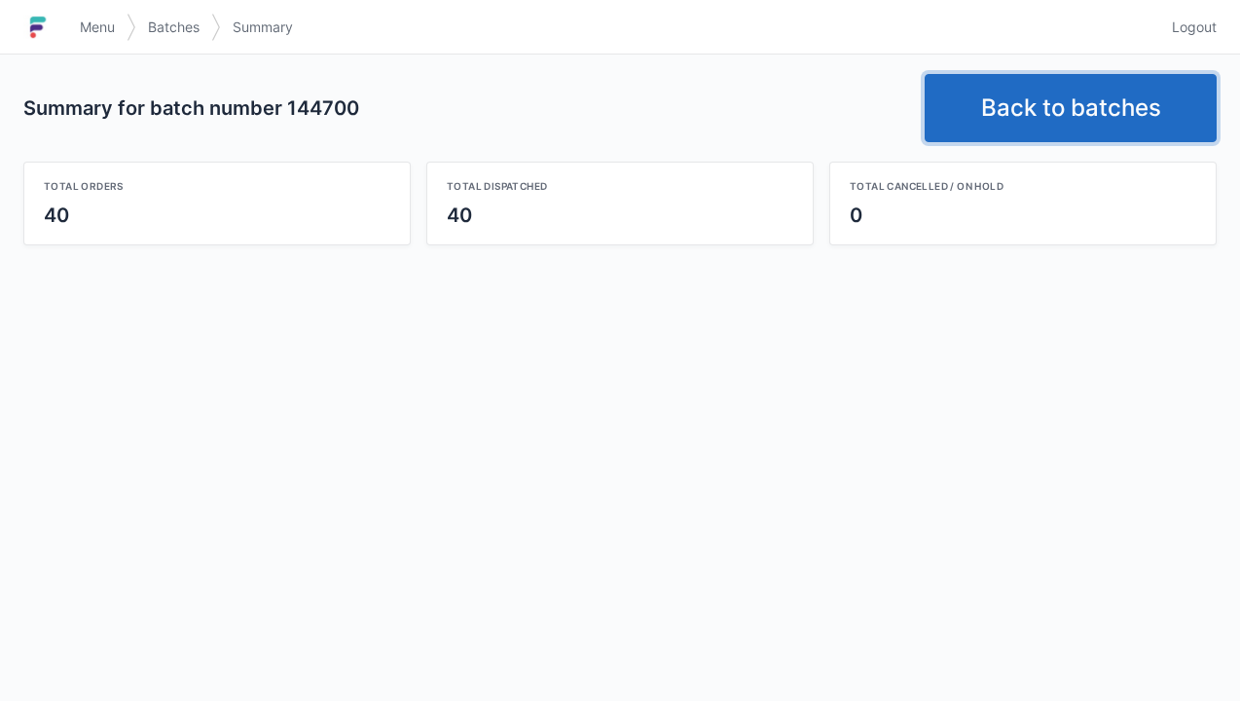
click at [1080, 107] on link "Back to batches" at bounding box center [1071, 108] width 292 height 68
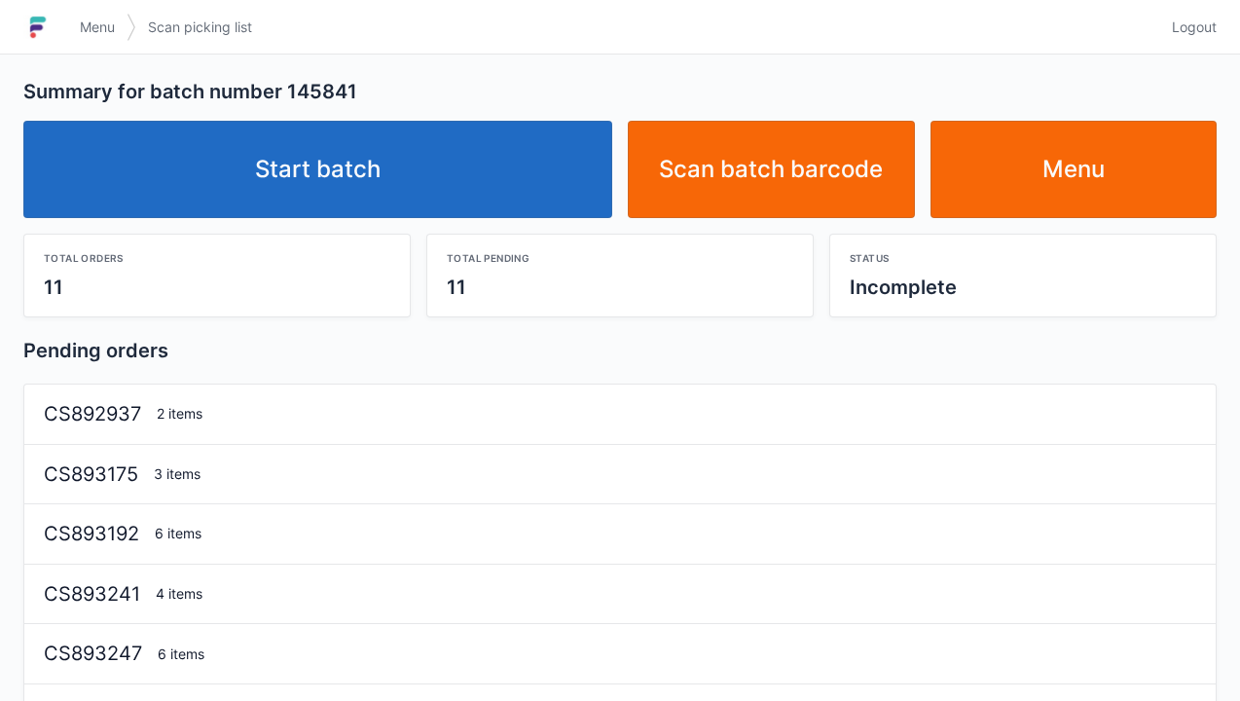
click at [301, 148] on link "Start batch" at bounding box center [317, 169] width 589 height 97
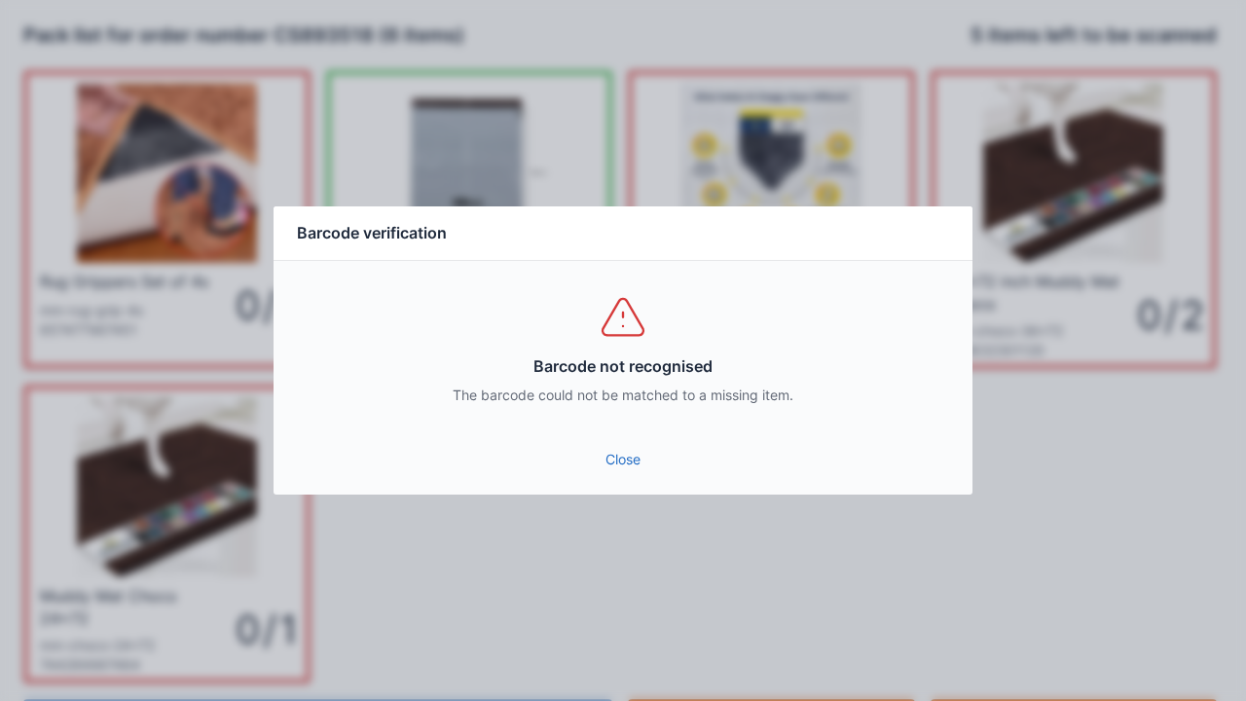
click at [606, 468] on link "Close" at bounding box center [623, 459] width 668 height 35
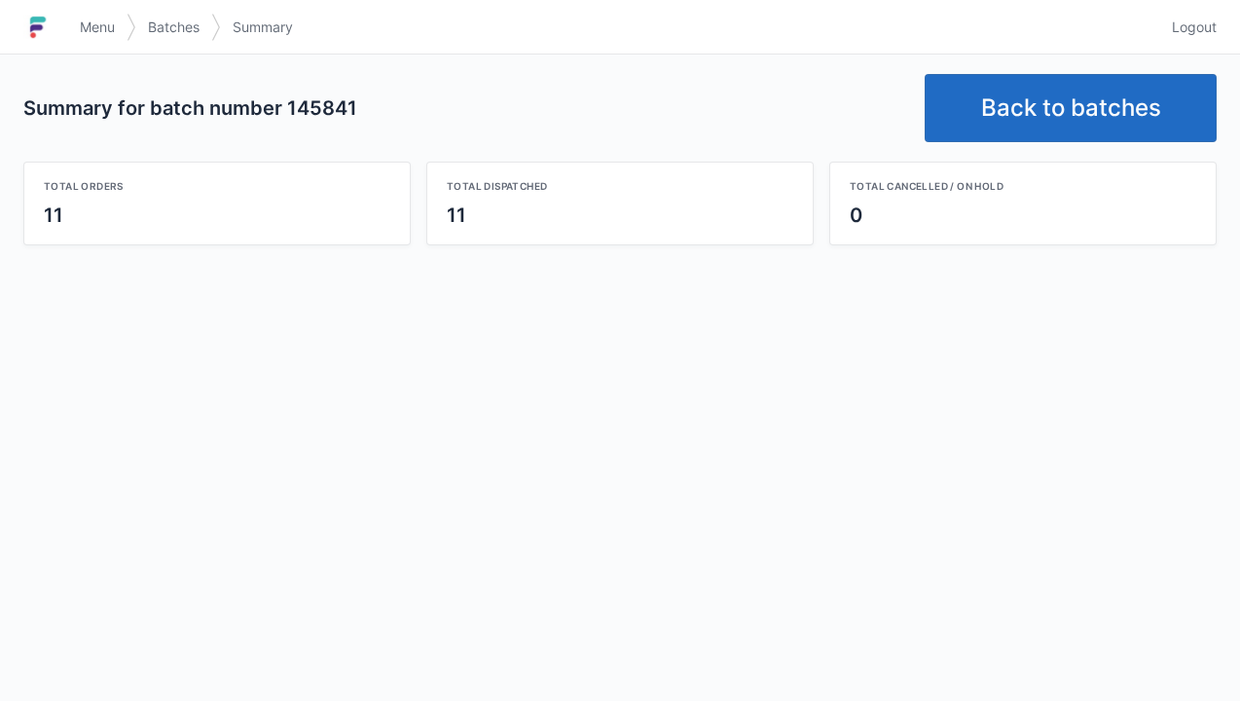
click at [1086, 100] on link "Back to batches" at bounding box center [1071, 108] width 292 height 68
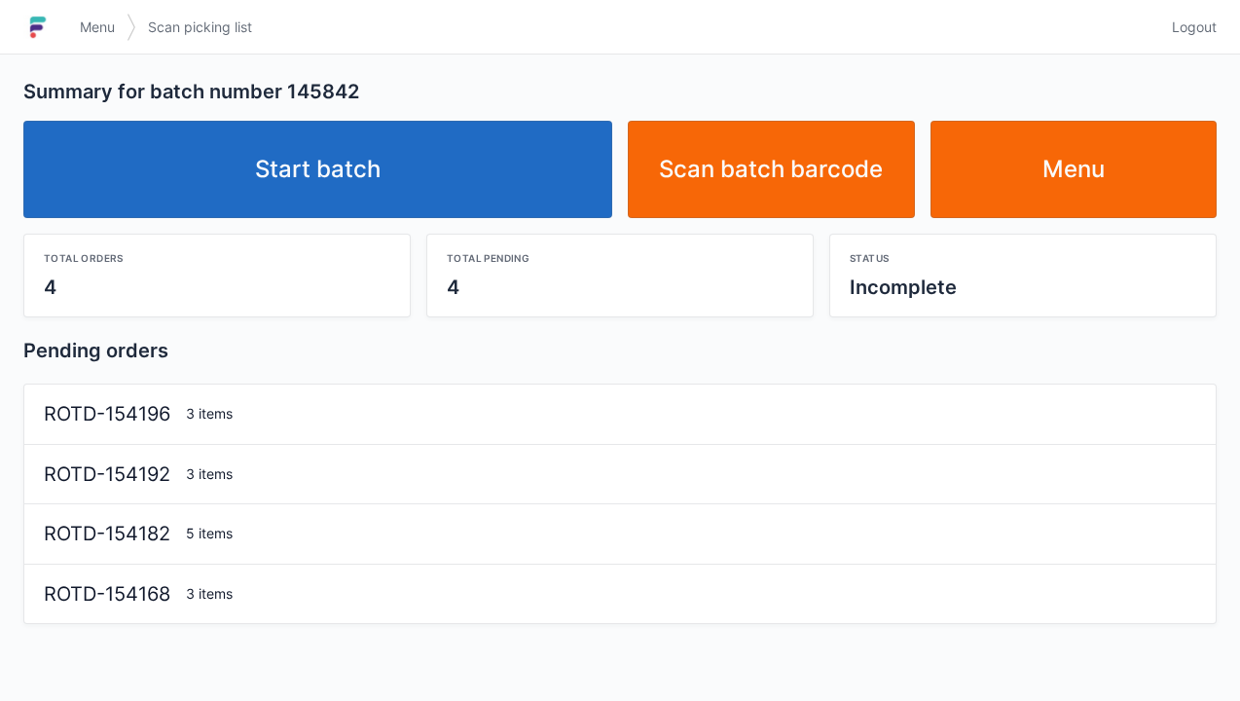
click at [378, 157] on link "Start batch" at bounding box center [317, 169] width 589 height 97
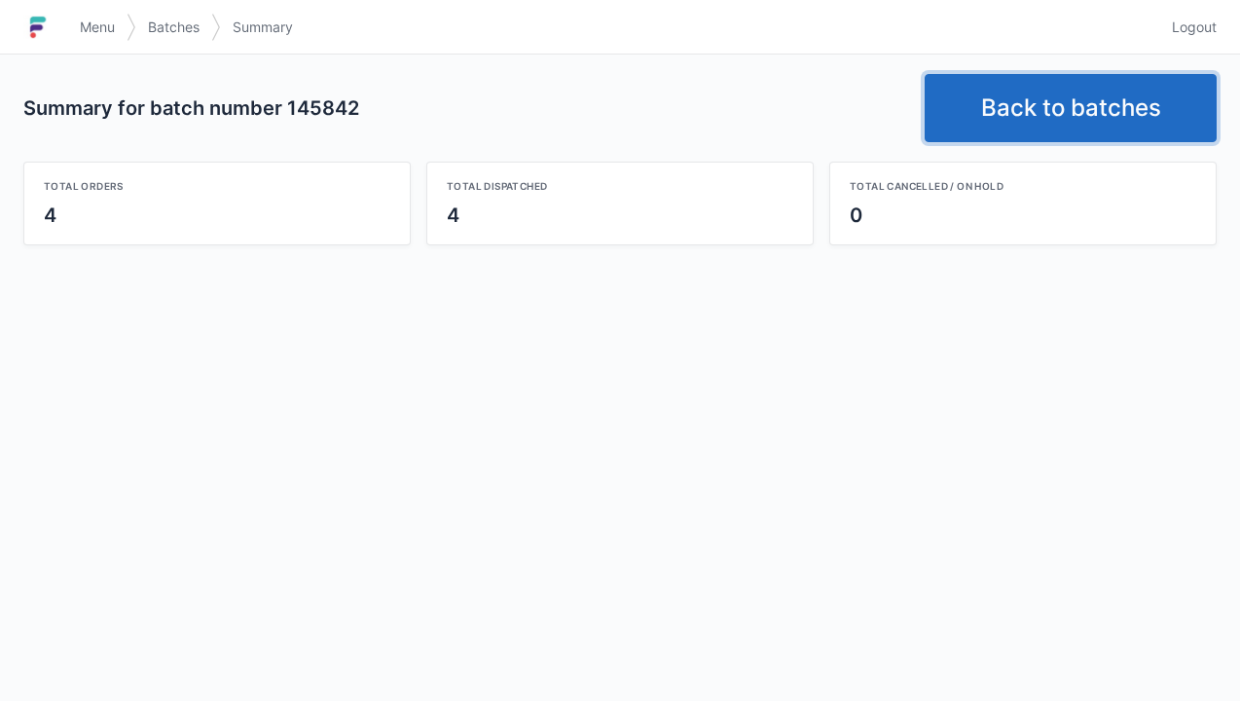
click at [1072, 106] on link "Back to batches" at bounding box center [1071, 108] width 292 height 68
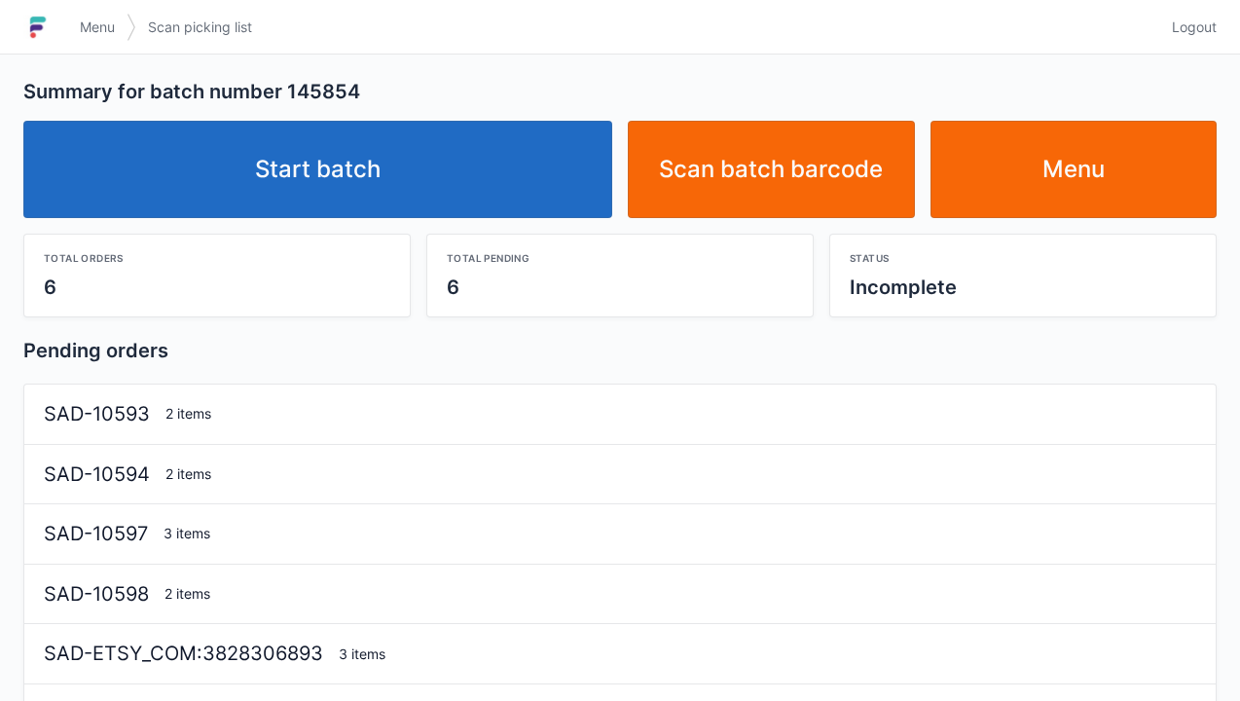
click at [360, 165] on link "Start batch" at bounding box center [317, 169] width 589 height 97
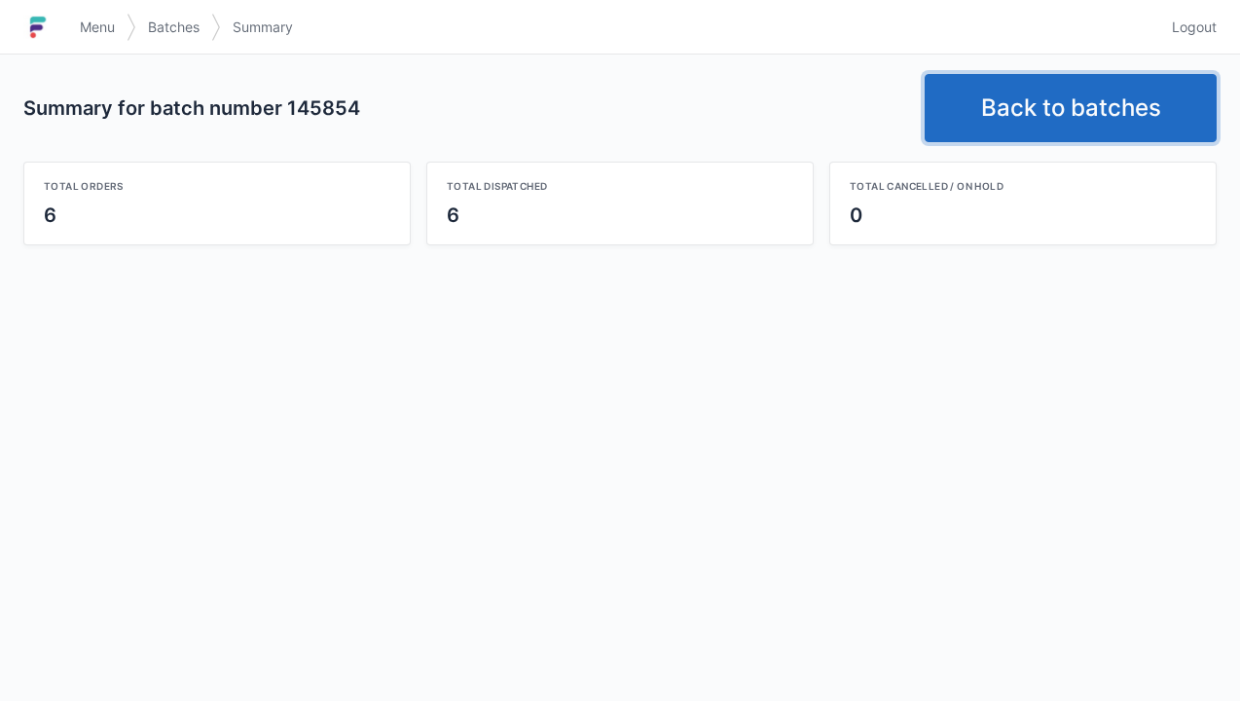
click at [1041, 90] on link "Back to batches" at bounding box center [1071, 108] width 292 height 68
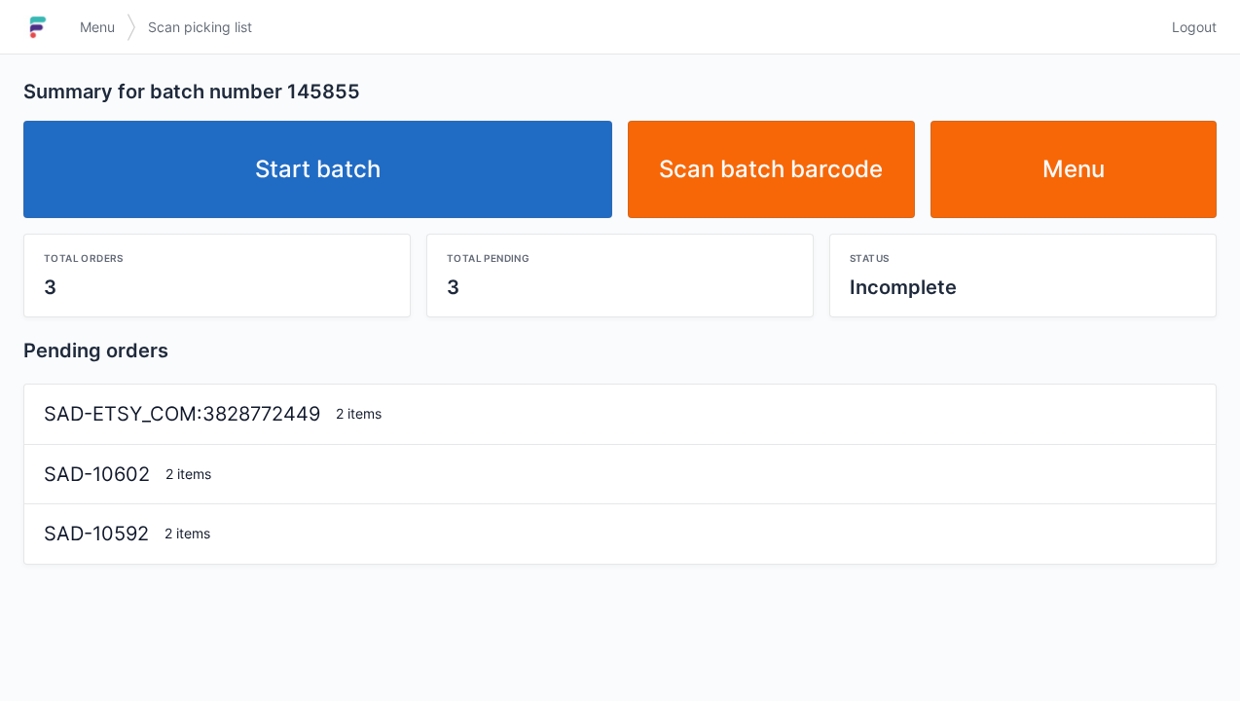
click at [378, 181] on link "Start batch" at bounding box center [317, 169] width 589 height 97
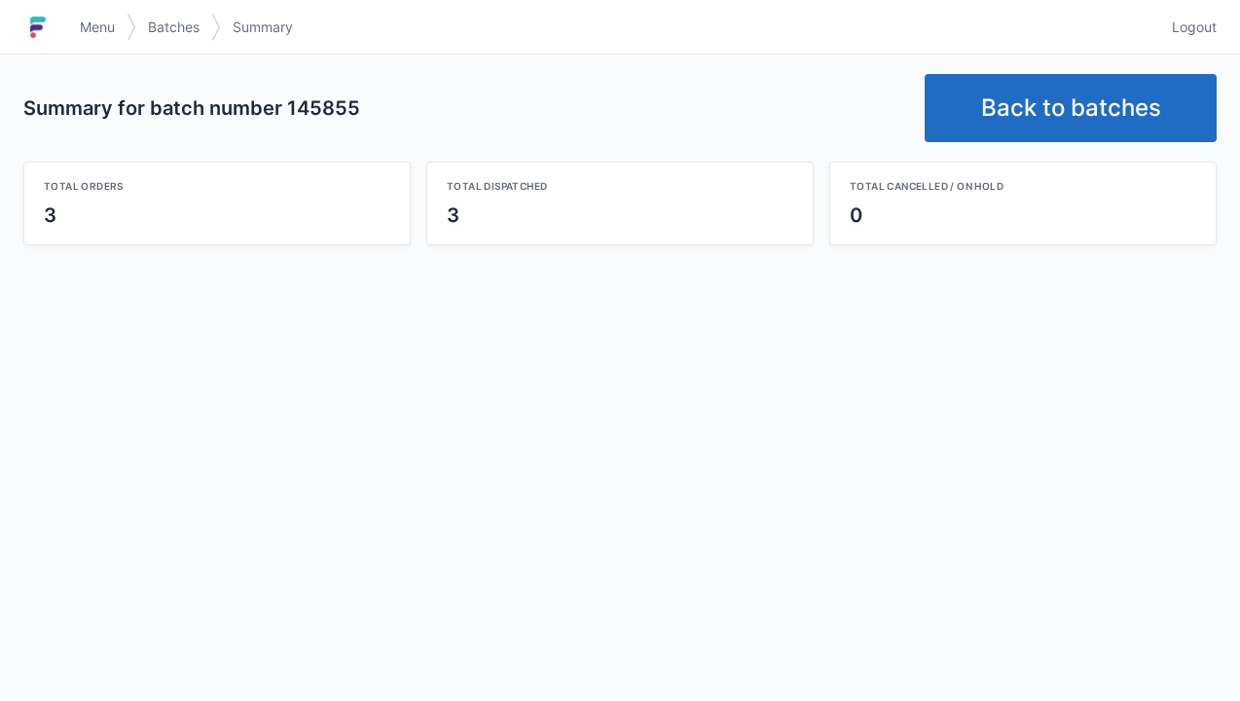
click at [1063, 122] on link "Back to batches" at bounding box center [1071, 108] width 292 height 68
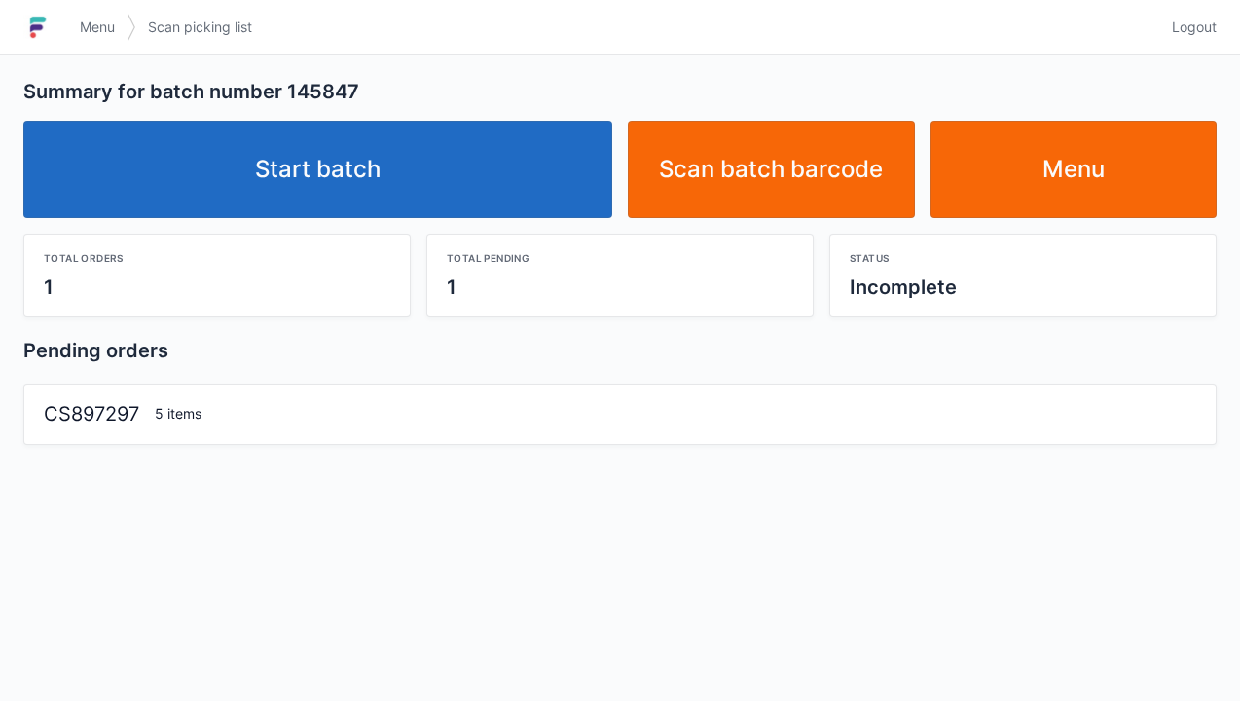
click at [320, 182] on link "Start batch" at bounding box center [317, 169] width 589 height 97
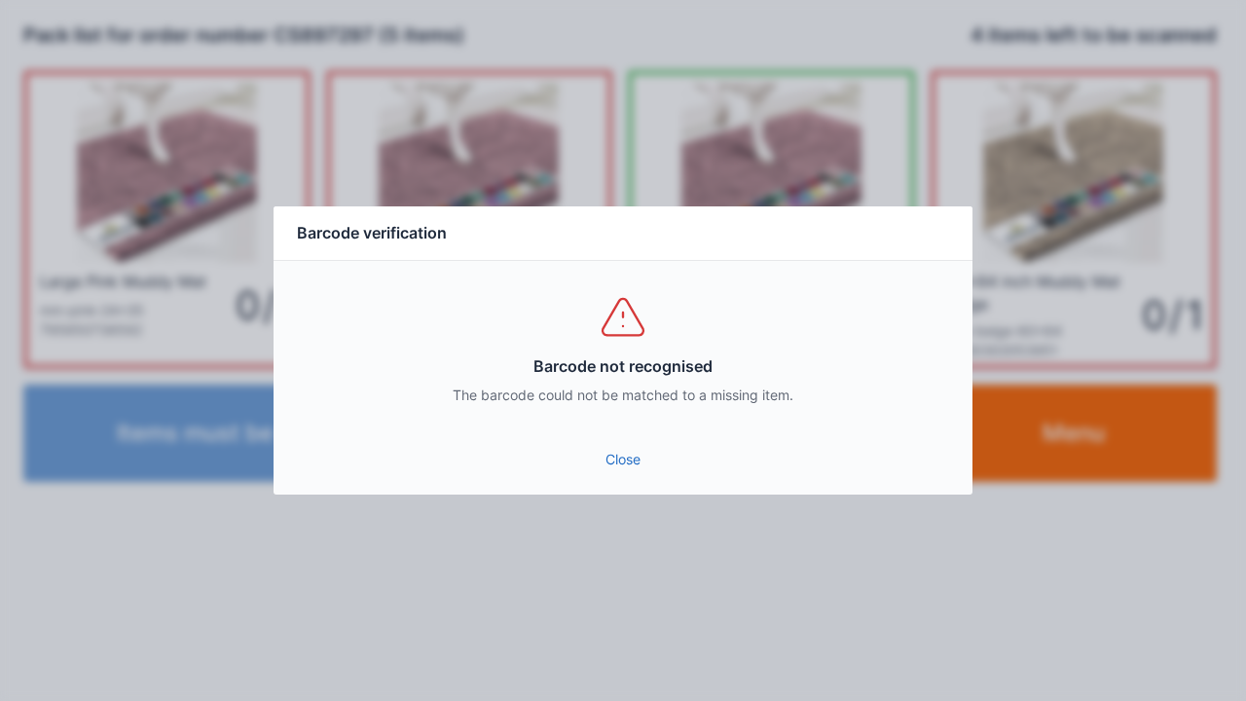
click at [617, 475] on link "Close" at bounding box center [623, 459] width 668 height 35
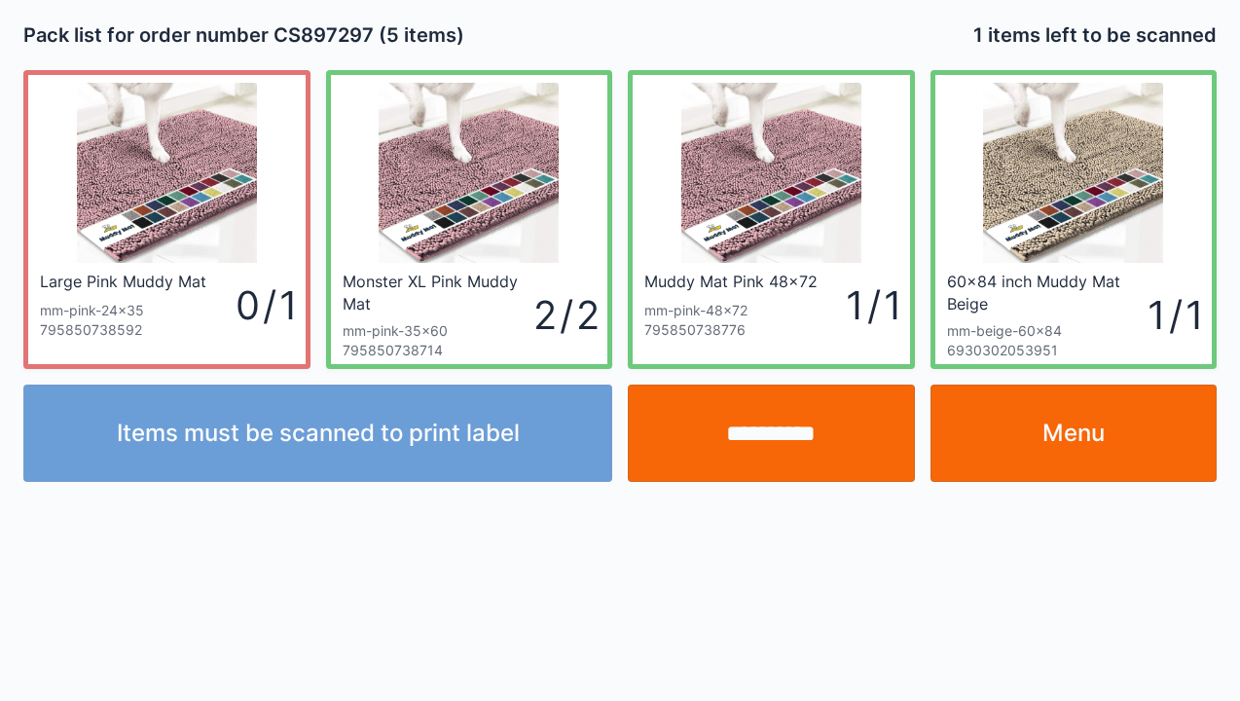
click at [1074, 446] on link "Menu" at bounding box center [1073, 432] width 287 height 97
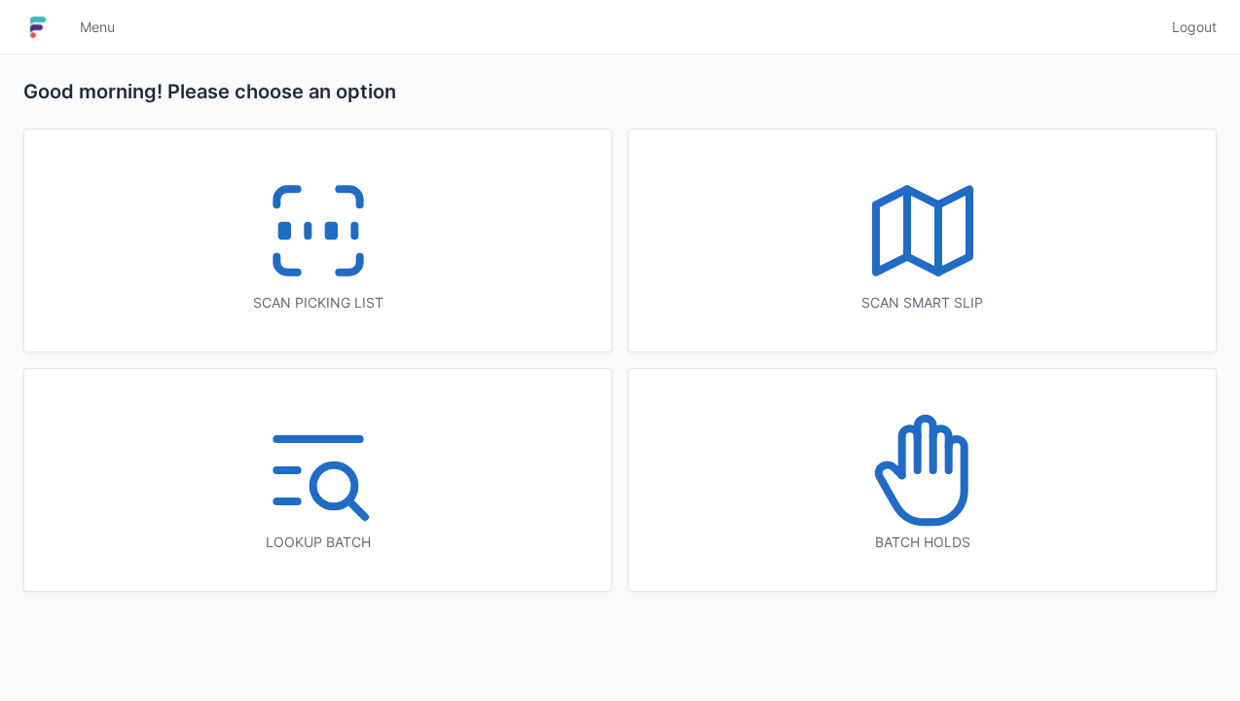
click at [292, 254] on icon at bounding box center [318, 230] width 125 height 125
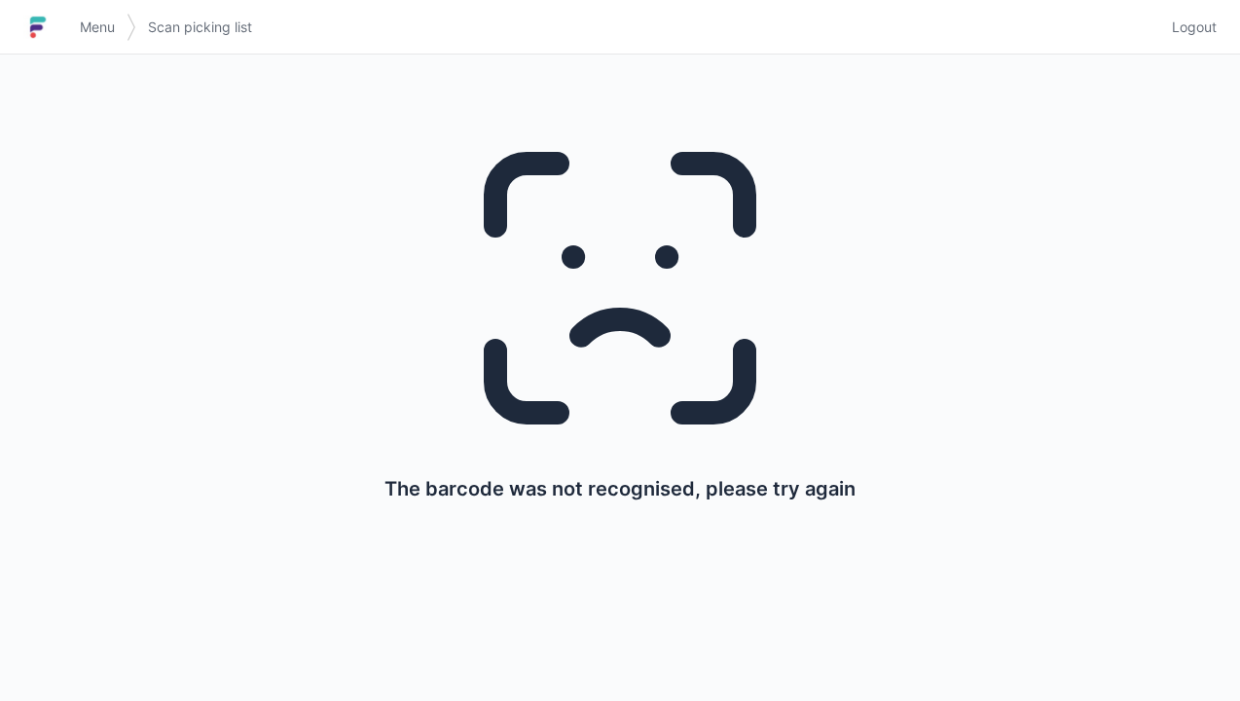
click at [95, 18] on span "Menu" at bounding box center [97, 27] width 35 height 19
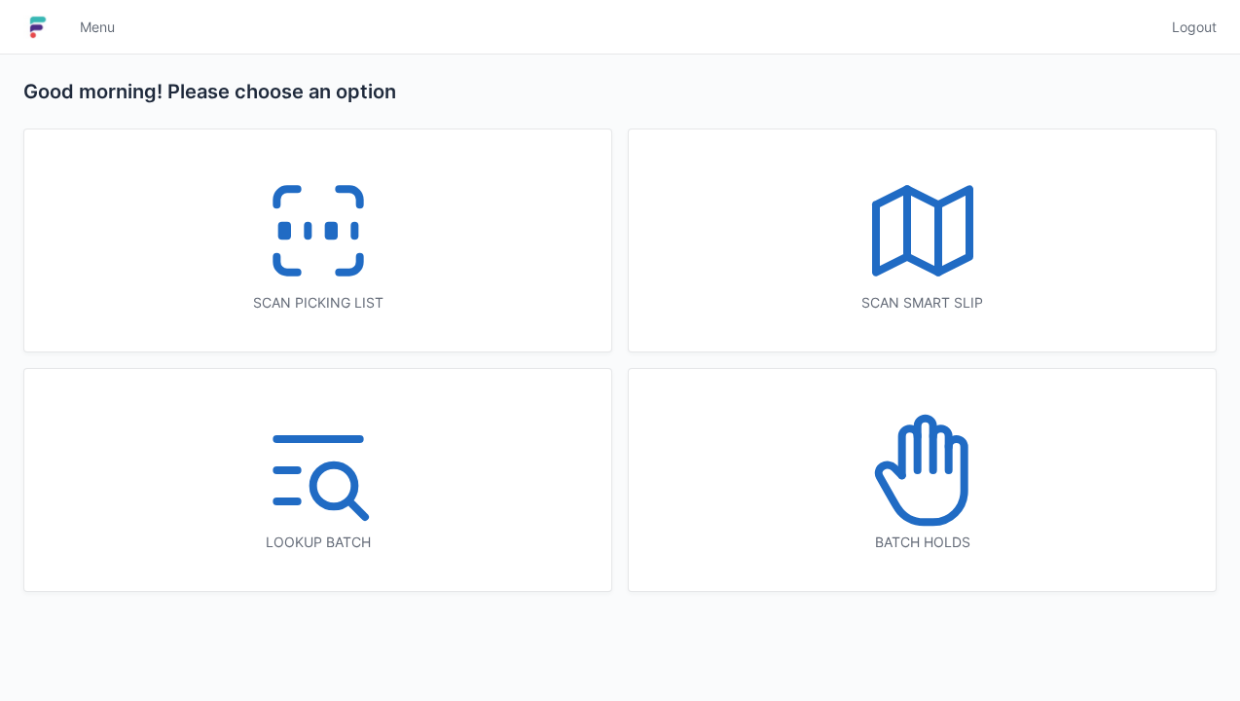
click at [324, 276] on icon at bounding box center [318, 230] width 125 height 125
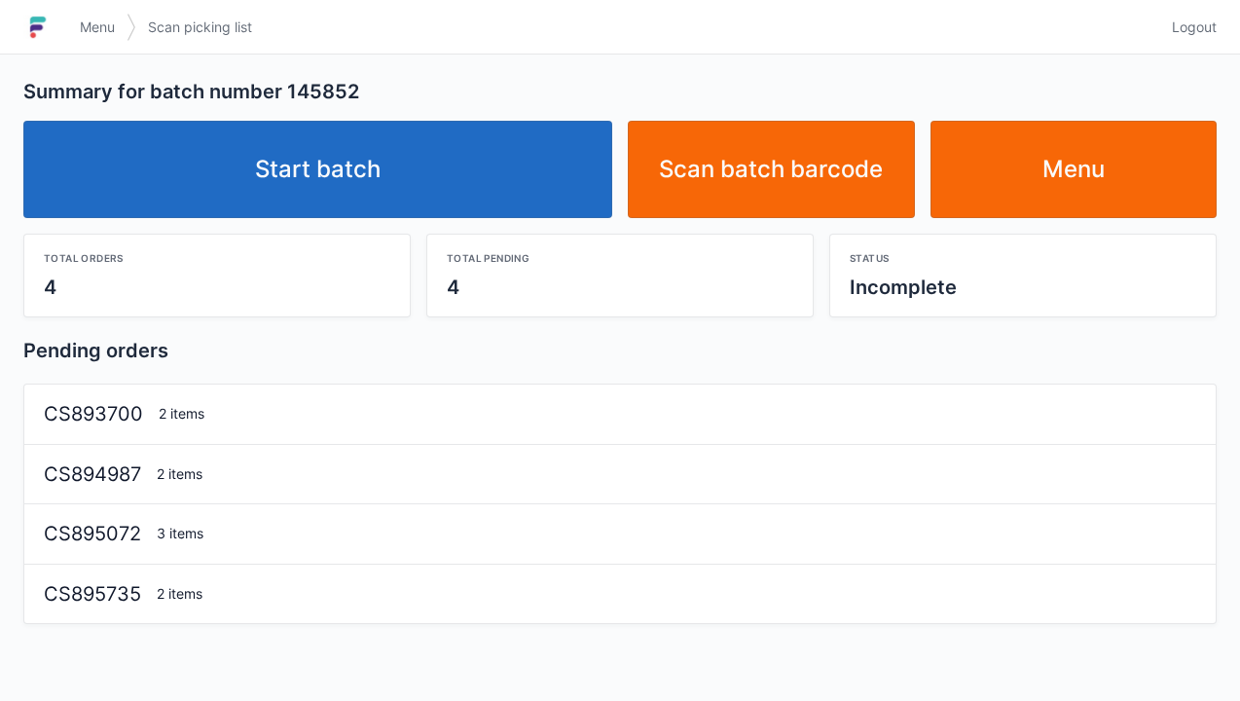
click at [347, 198] on link "Start batch" at bounding box center [317, 169] width 589 height 97
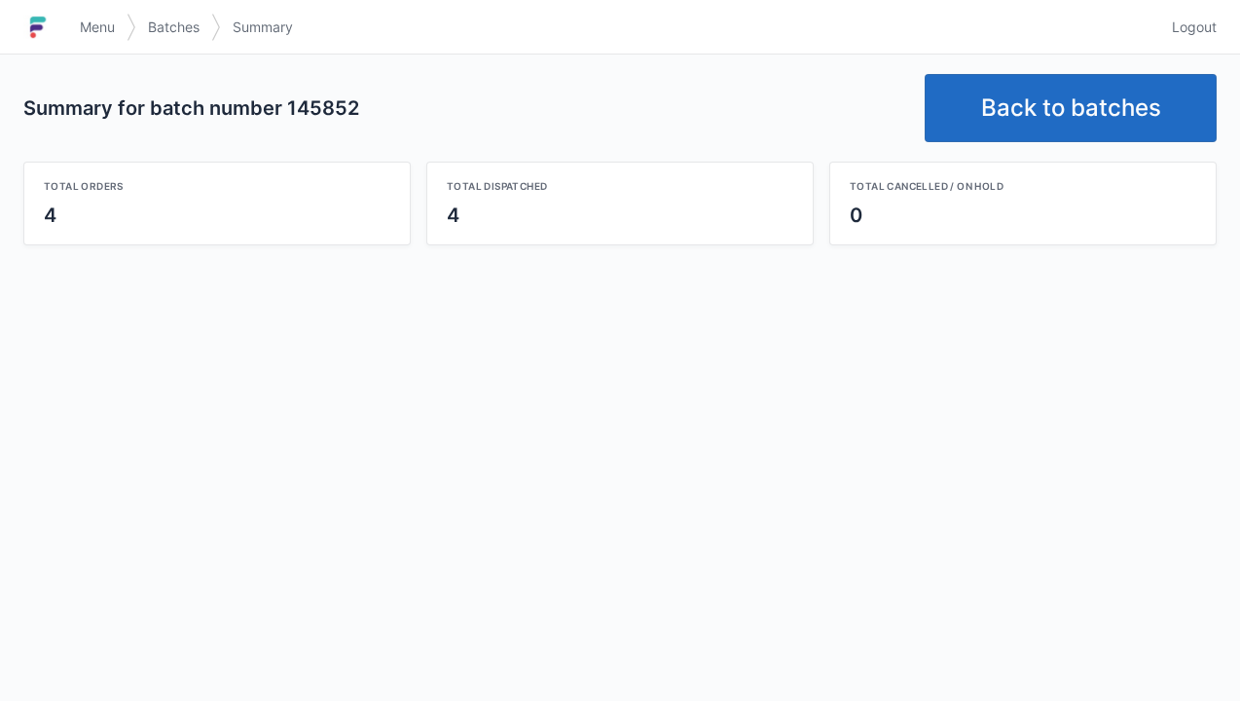
click at [1071, 94] on link "Back to batches" at bounding box center [1071, 108] width 292 height 68
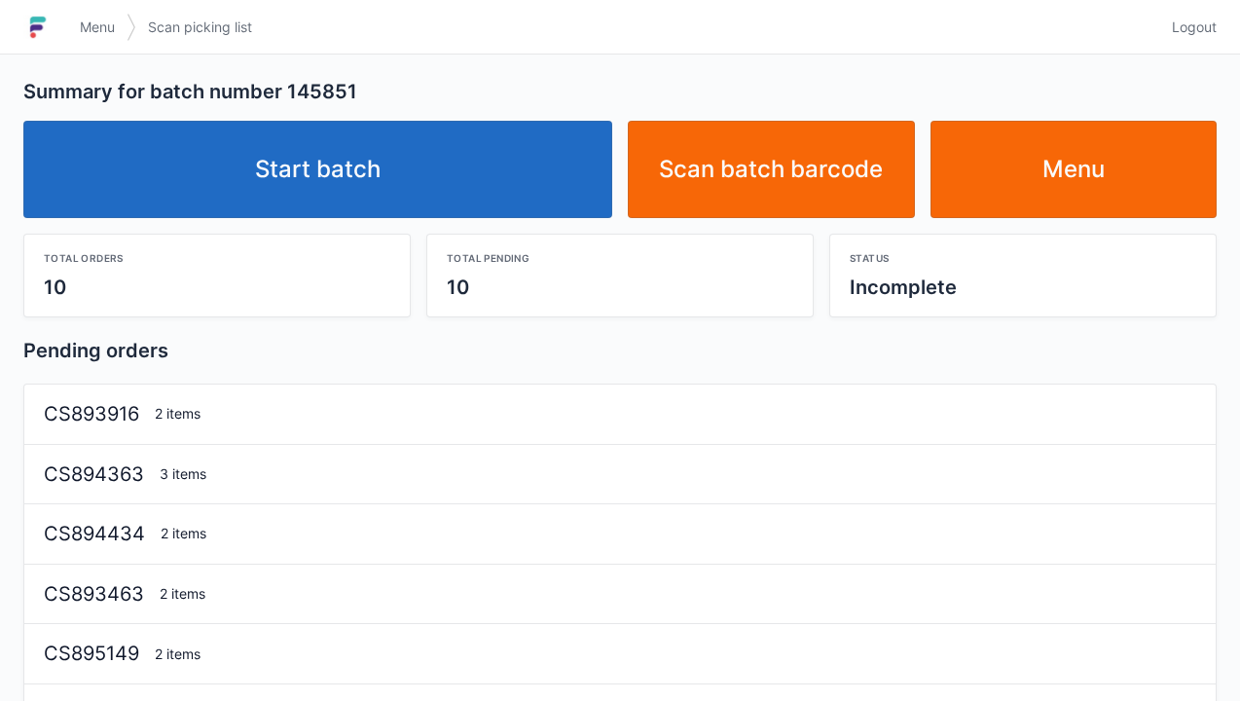
click at [353, 180] on link "Start batch" at bounding box center [317, 169] width 589 height 97
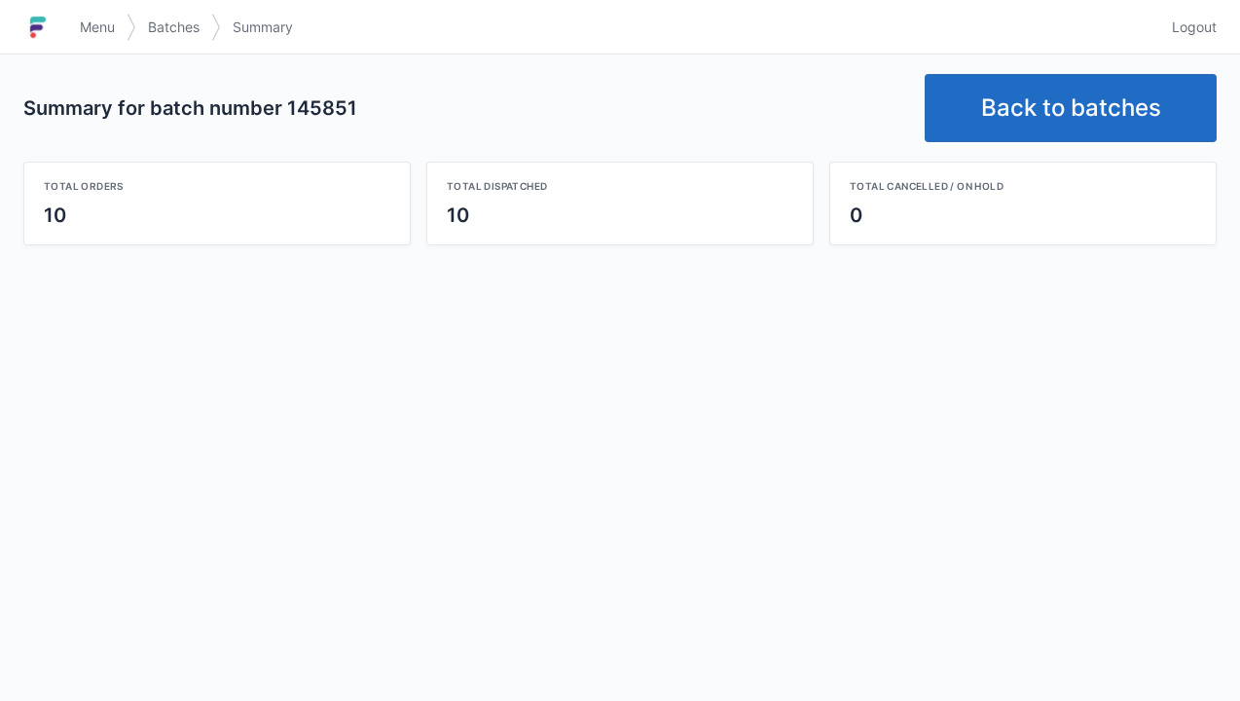
click at [1082, 109] on link "Back to batches" at bounding box center [1071, 108] width 292 height 68
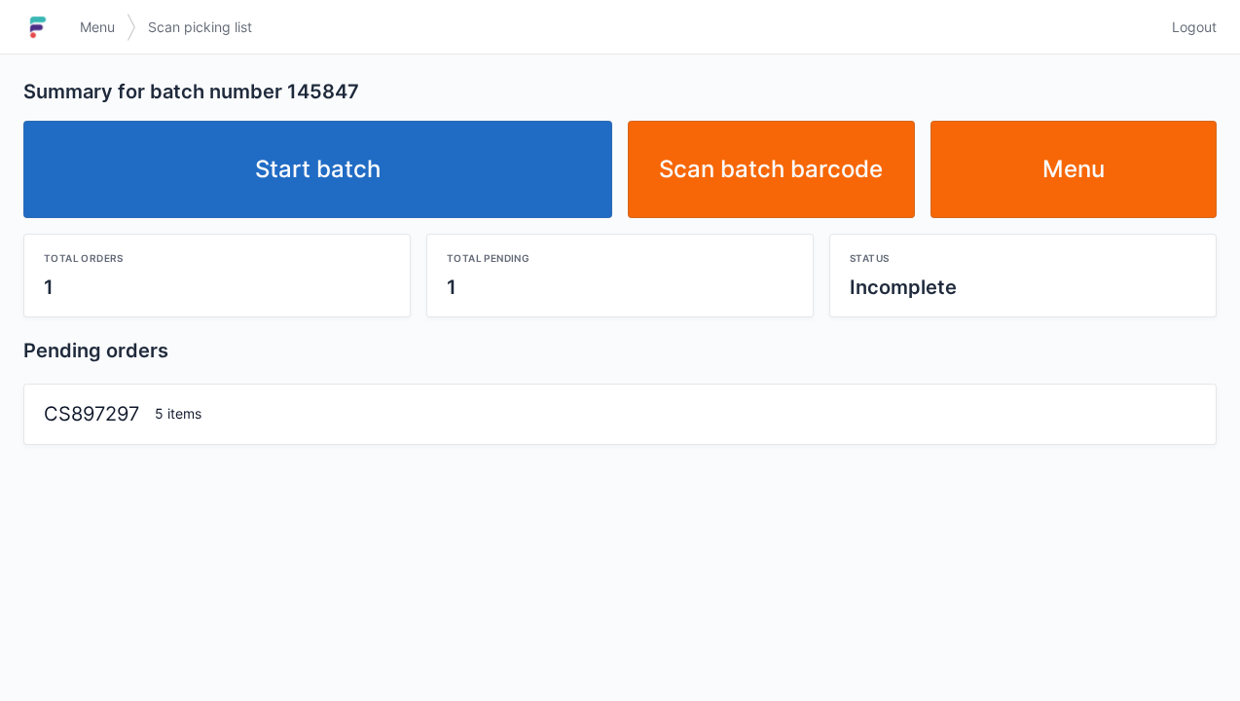
click at [378, 200] on link "Start batch" at bounding box center [317, 169] width 589 height 97
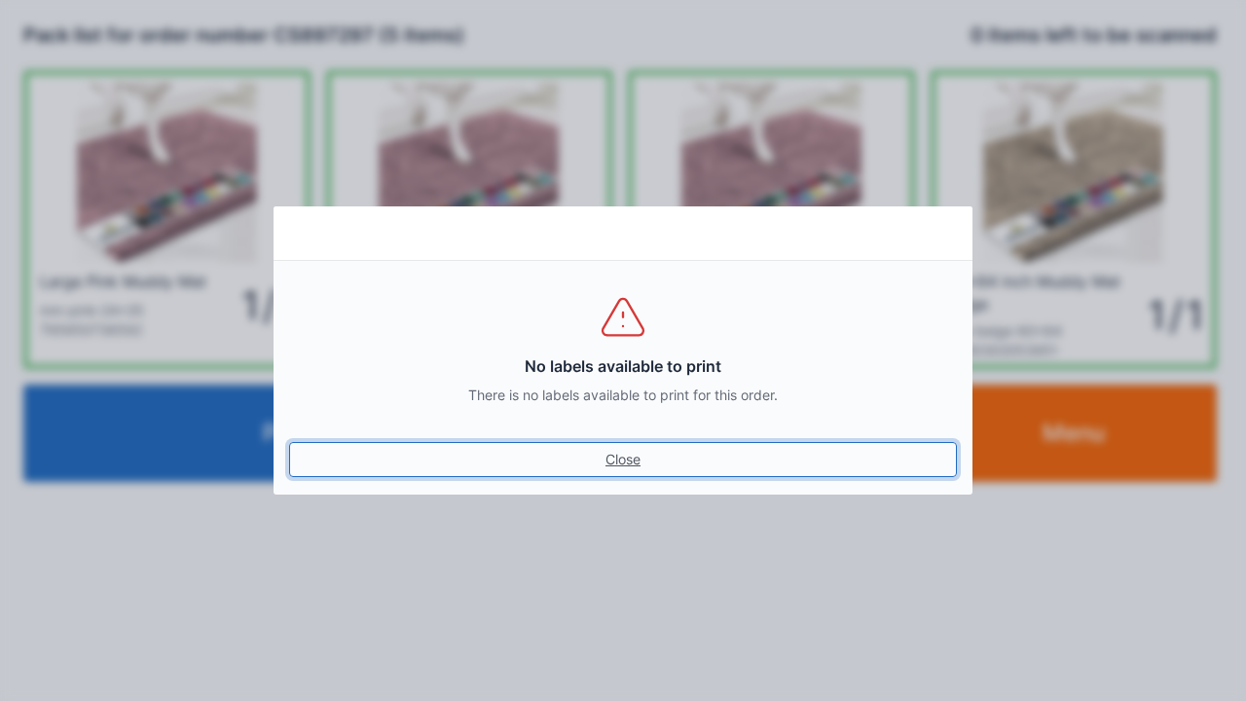
click at [623, 457] on link "Close" at bounding box center [623, 459] width 668 height 35
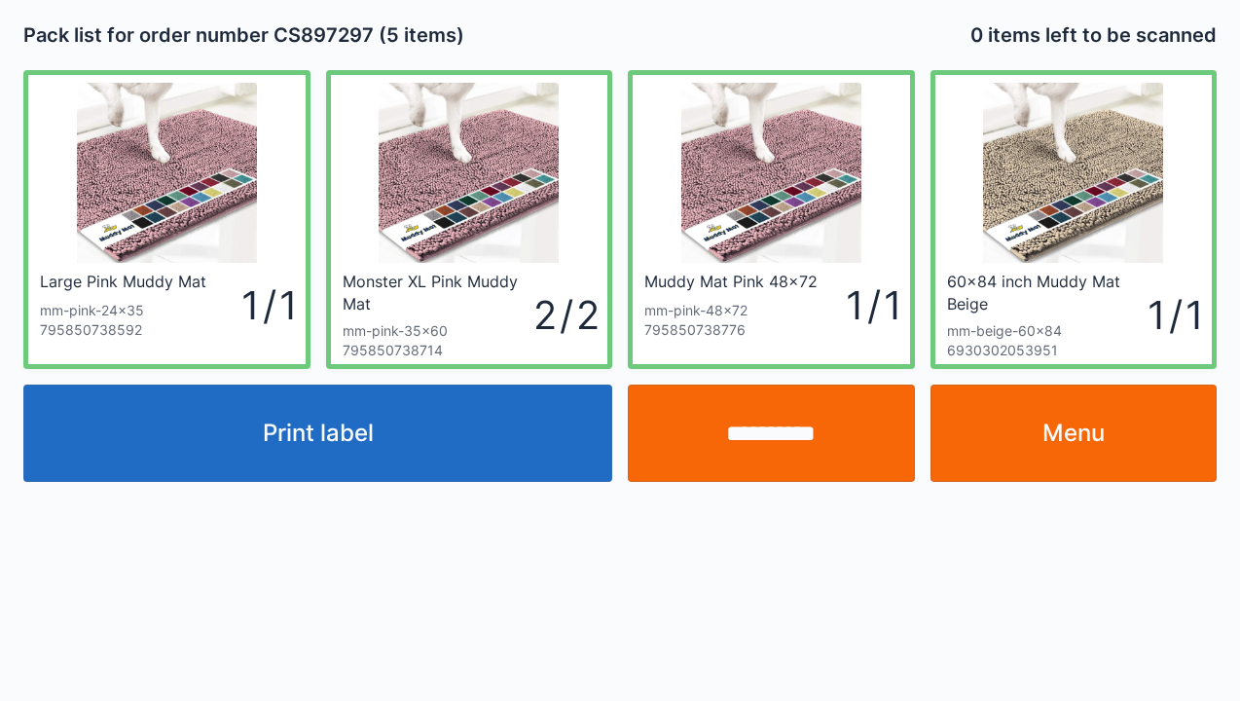
click at [359, 457] on button "Print label" at bounding box center [317, 432] width 589 height 97
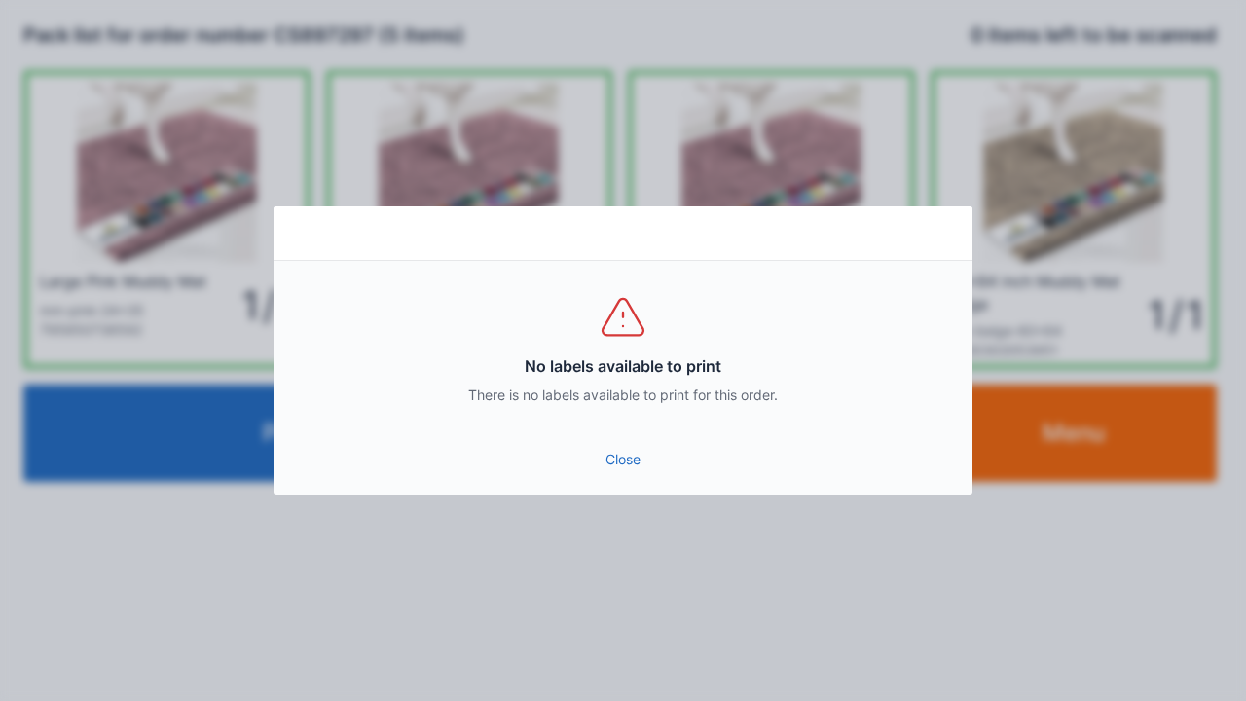
click at [624, 475] on link "Close" at bounding box center [623, 459] width 668 height 35
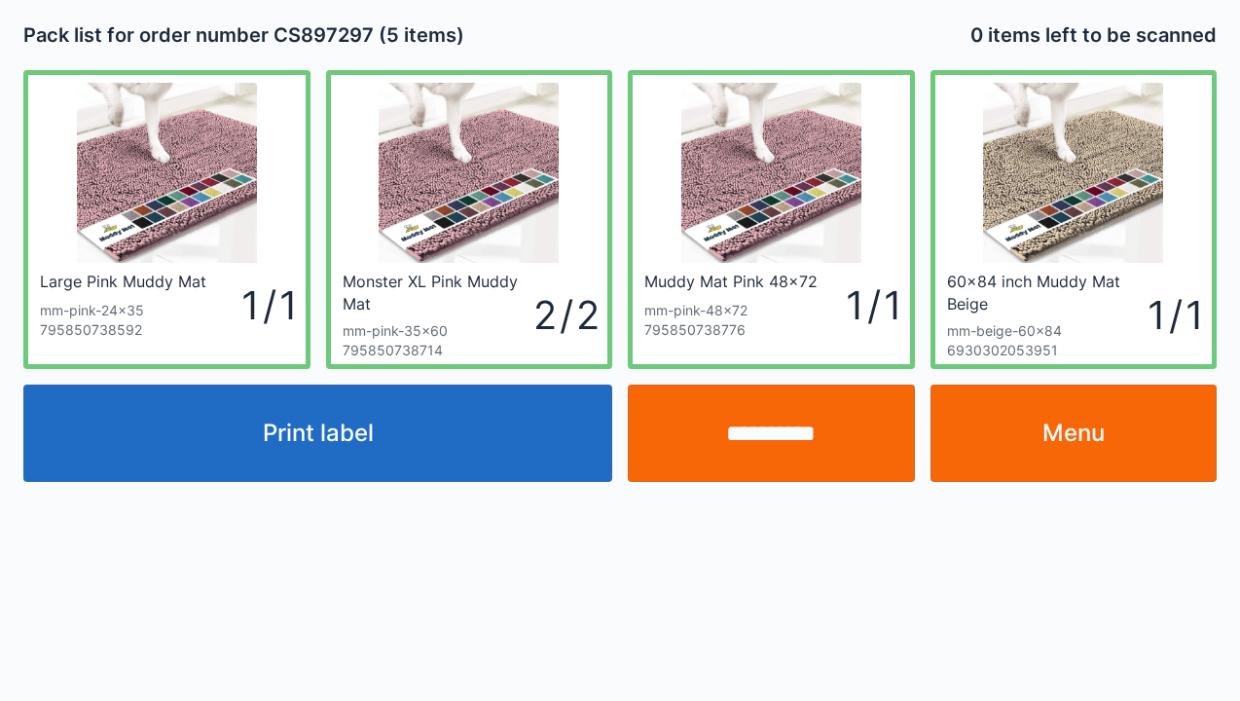
click at [773, 447] on input "**********" at bounding box center [771, 432] width 287 height 97
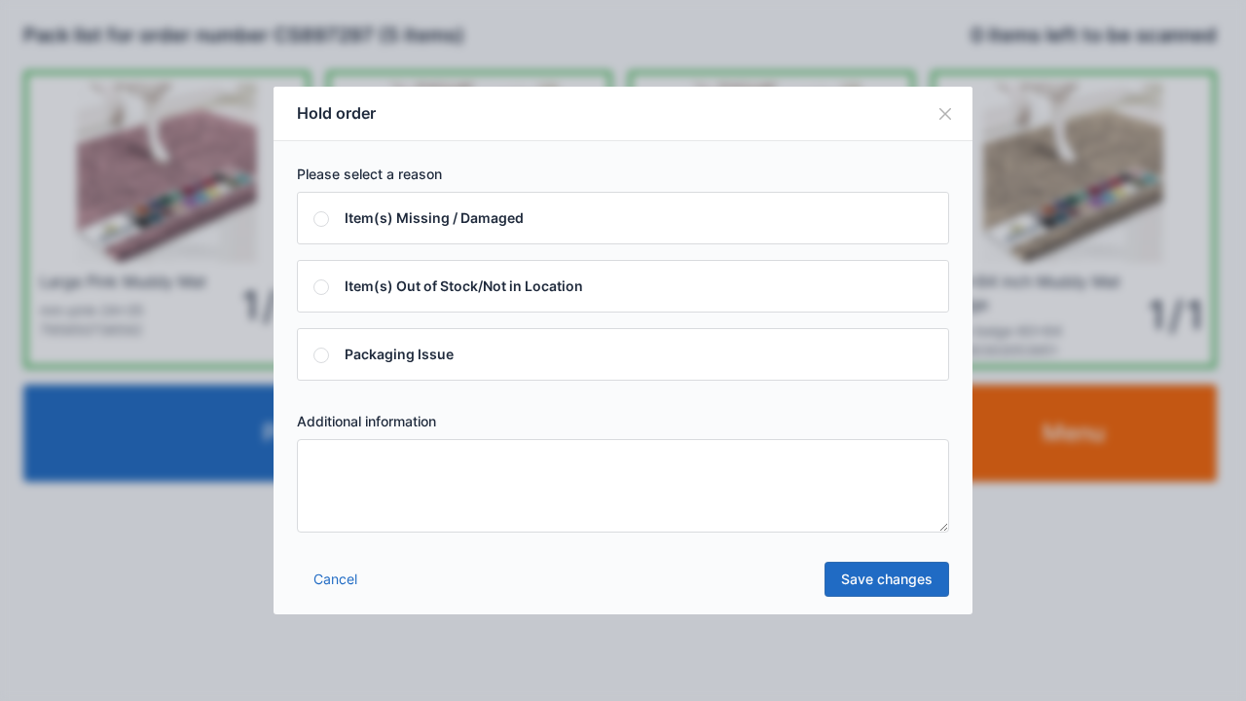
click at [321, 475] on textarea at bounding box center [623, 485] width 652 height 93
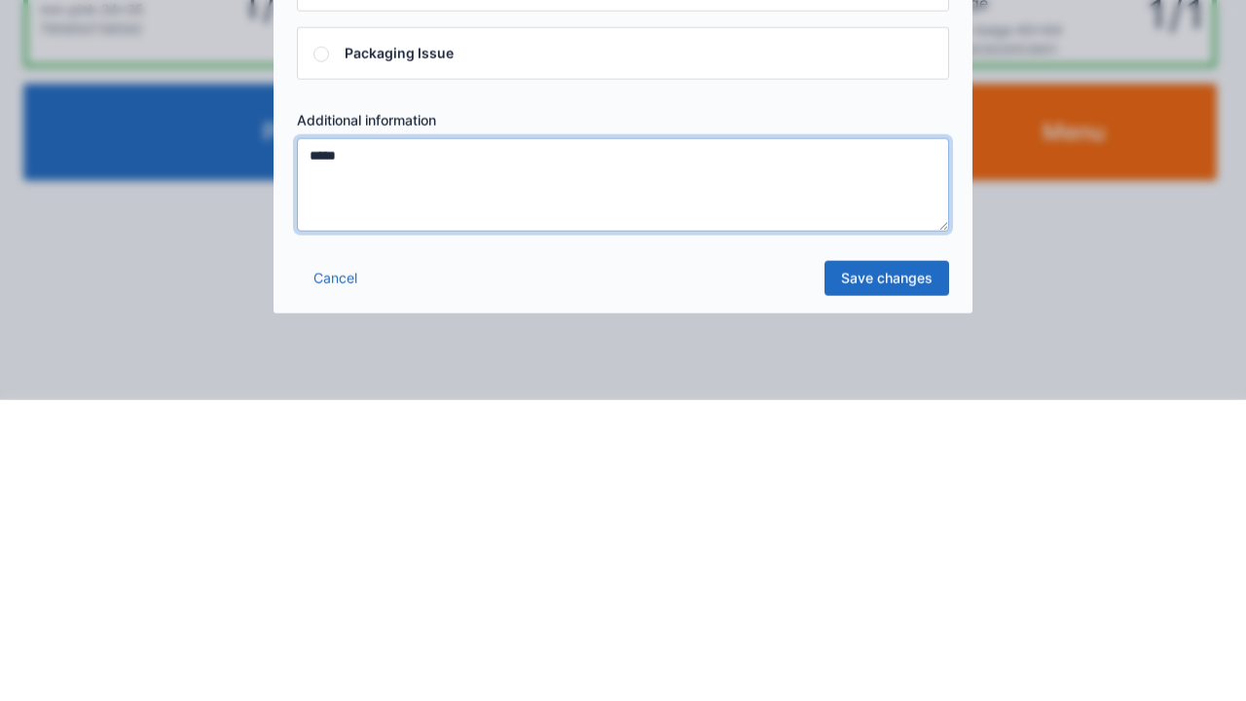
type textarea "*****"
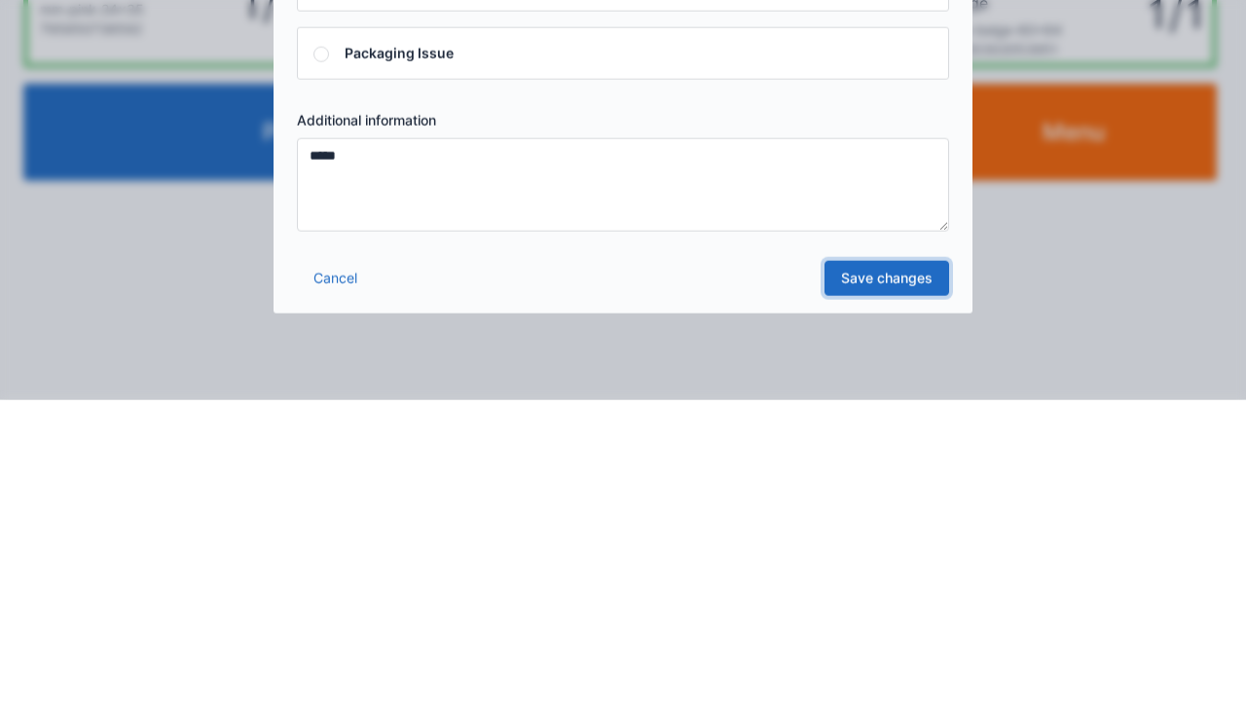
click at [893, 592] on link "Save changes" at bounding box center [886, 579] width 125 height 35
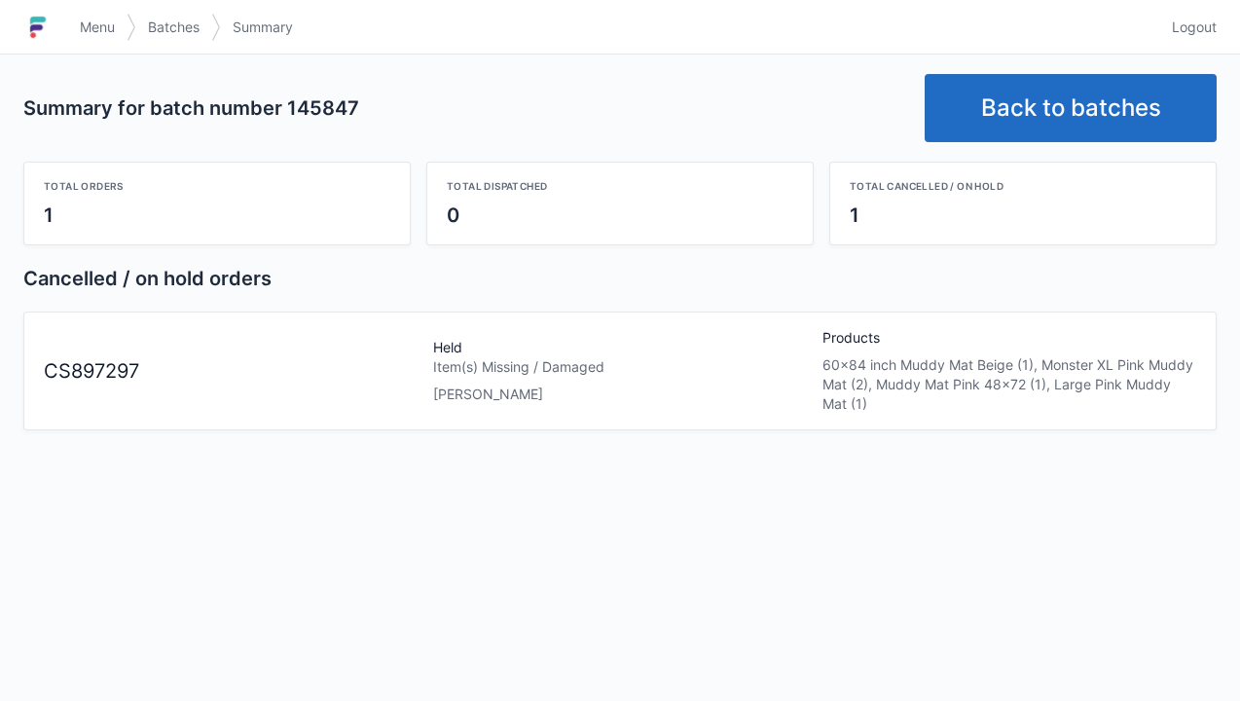
click at [107, 28] on span "Menu" at bounding box center [97, 27] width 35 height 19
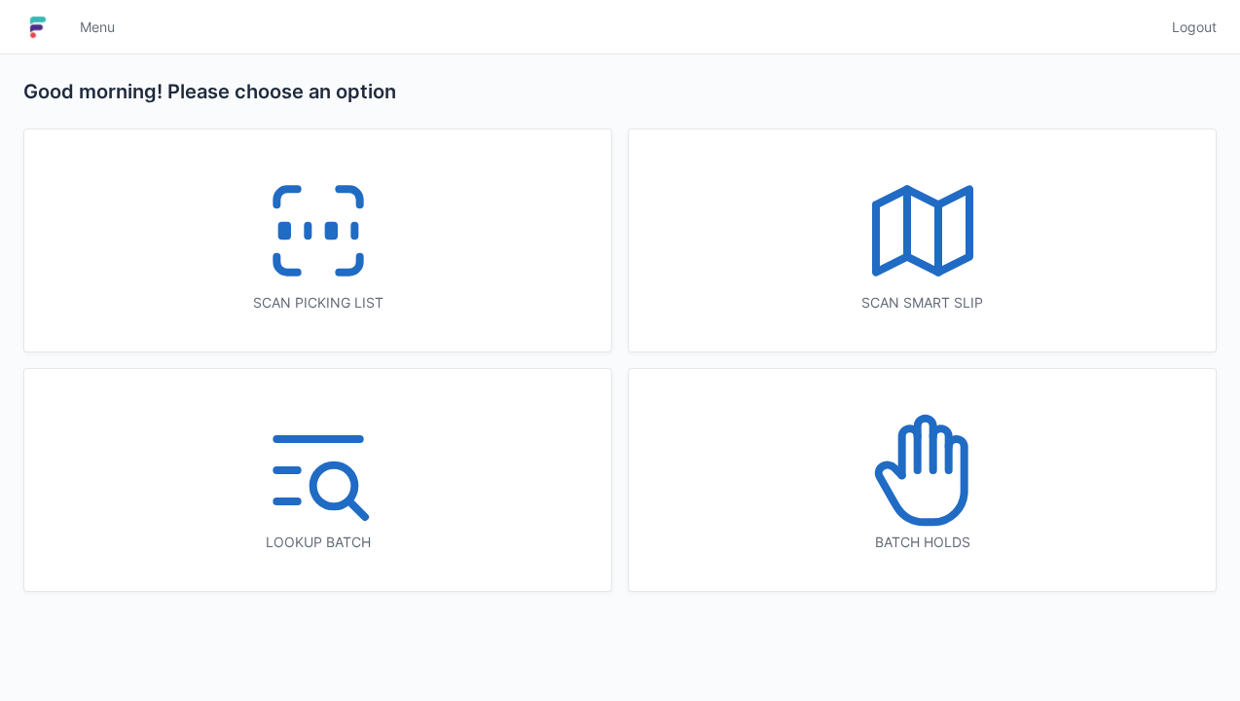
click at [315, 251] on icon at bounding box center [318, 230] width 125 height 125
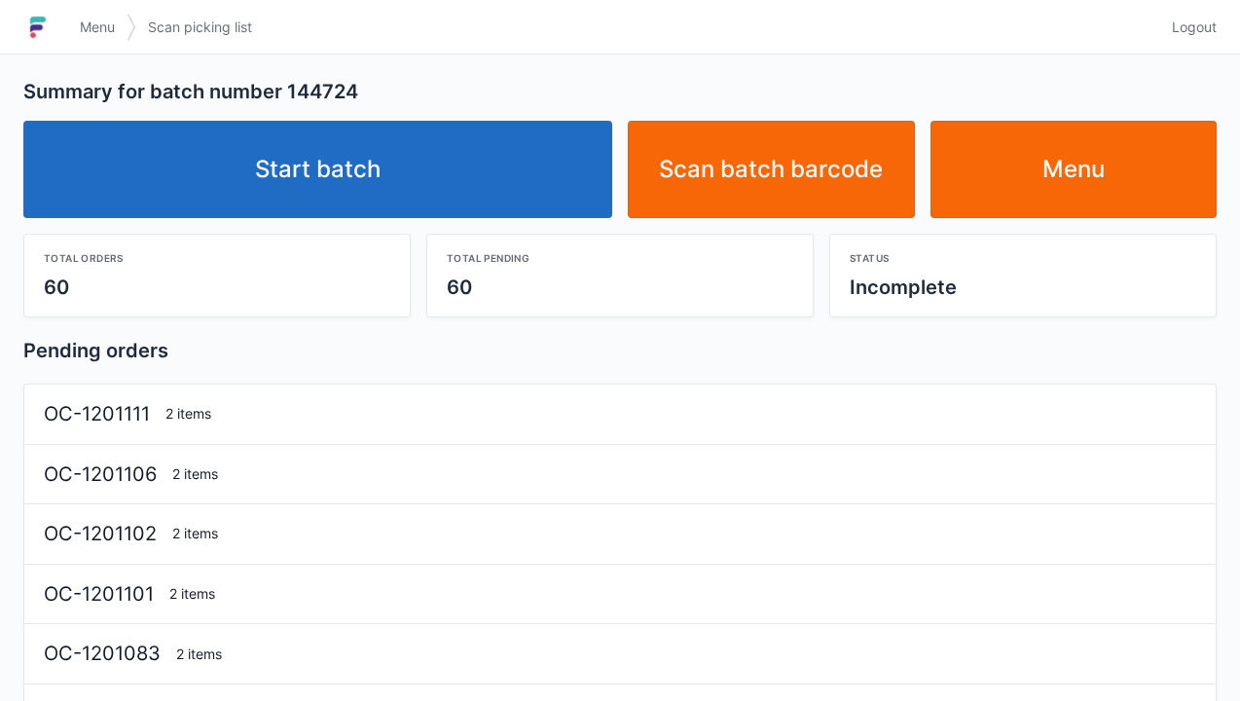
click at [331, 200] on link "Start batch" at bounding box center [317, 169] width 589 height 97
